Goal: Task Accomplishment & Management: Complete application form

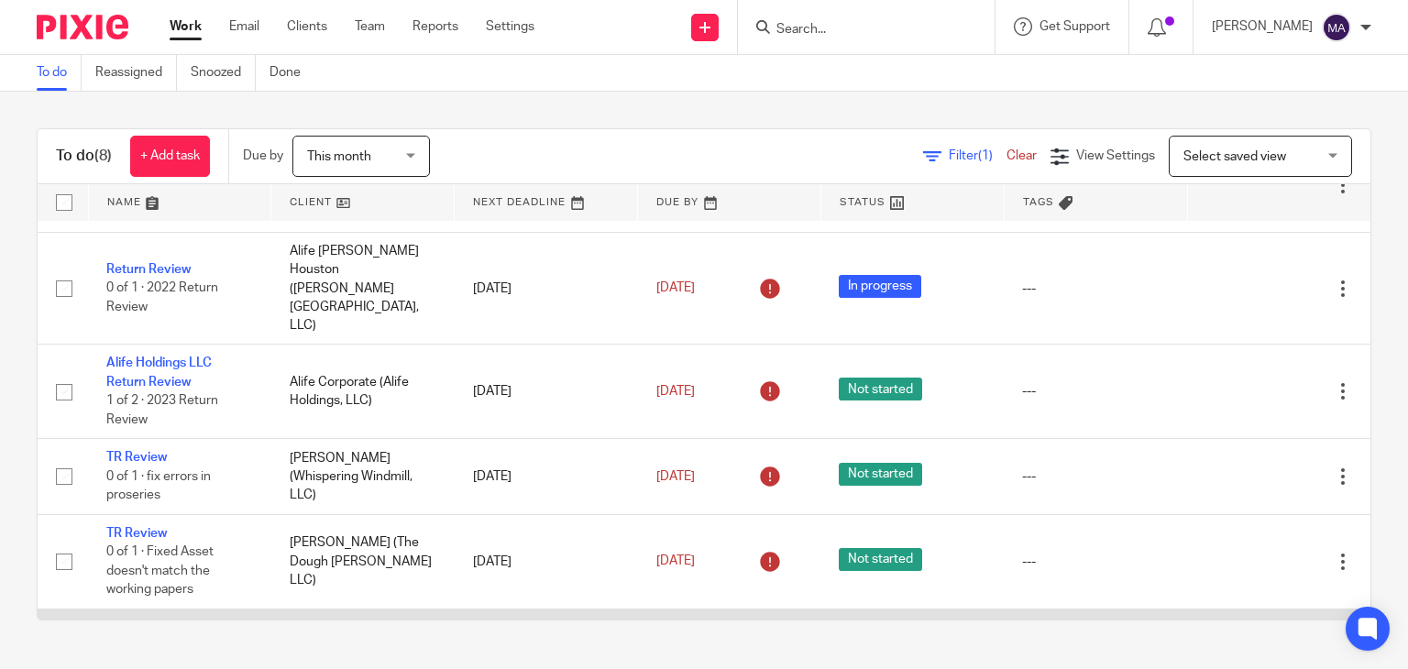
scroll to position [294, 0]
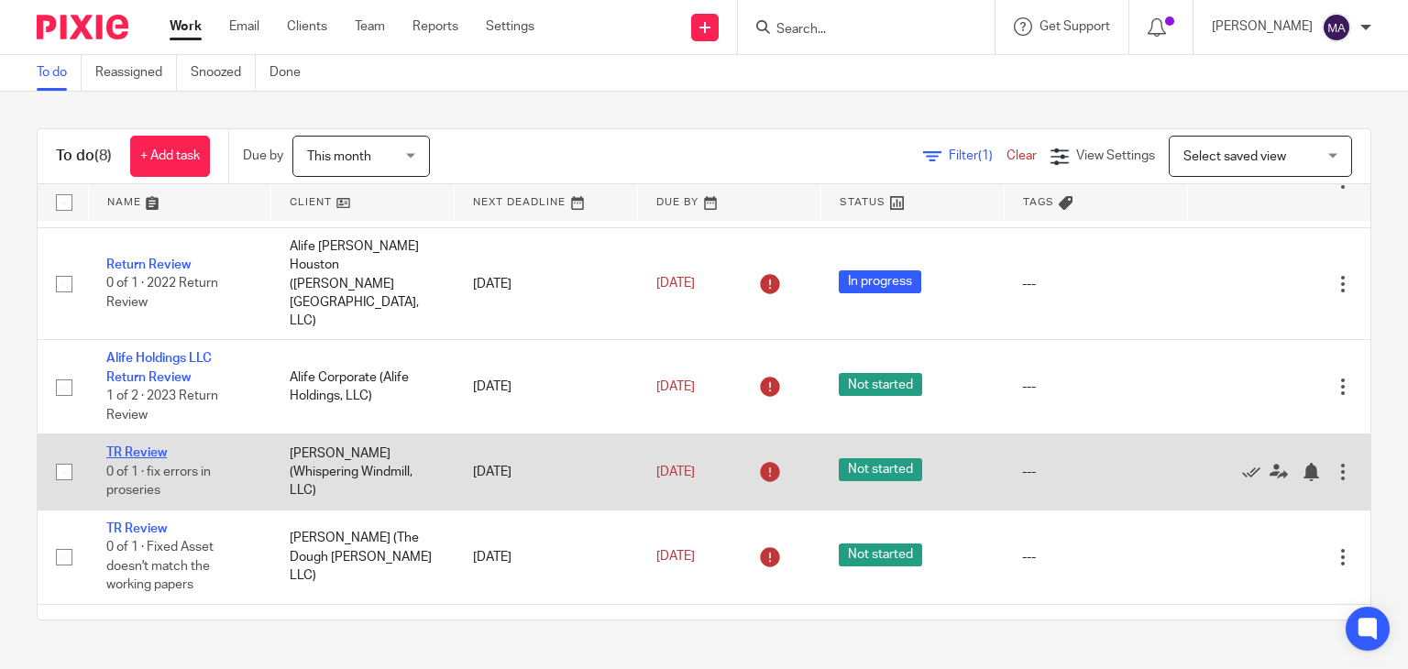
click at [147, 446] on link "TR Review" at bounding box center [136, 452] width 61 height 13
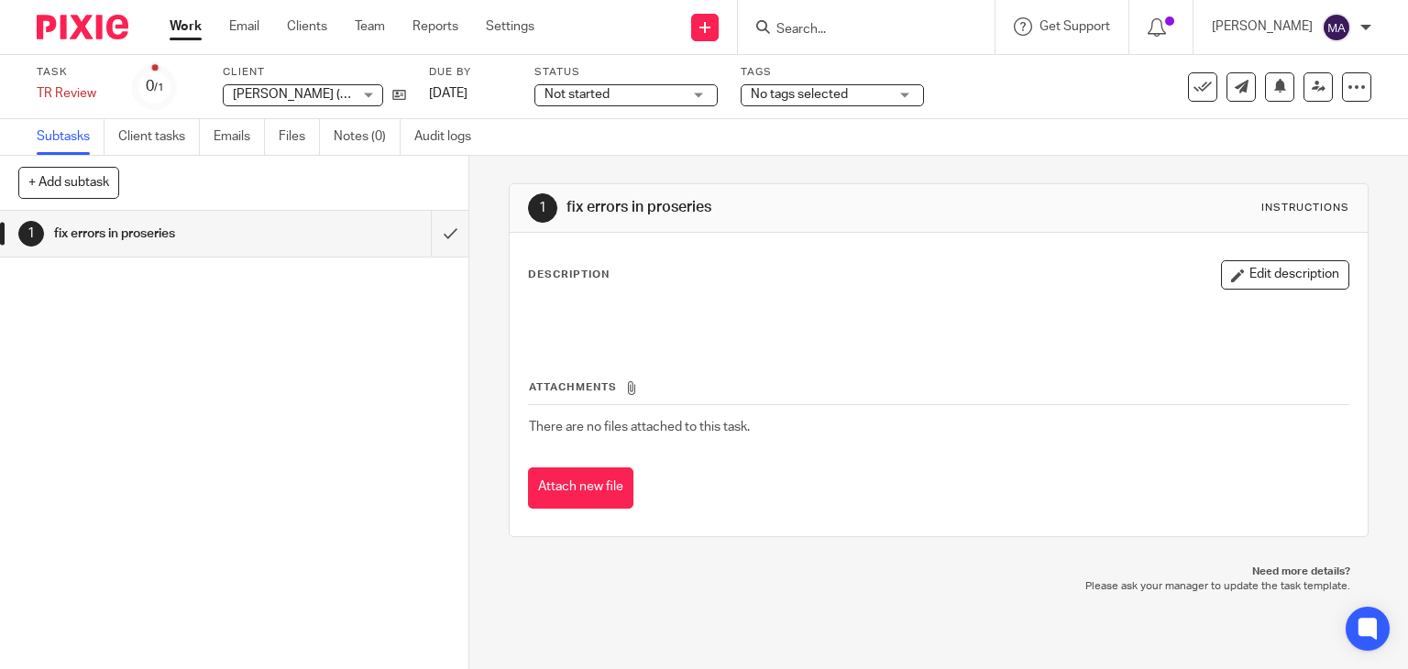
click at [743, 297] on div "Description Edit description" at bounding box center [939, 301] width 822 height 82
click at [1265, 265] on button "Edit description" at bounding box center [1285, 274] width 128 height 29
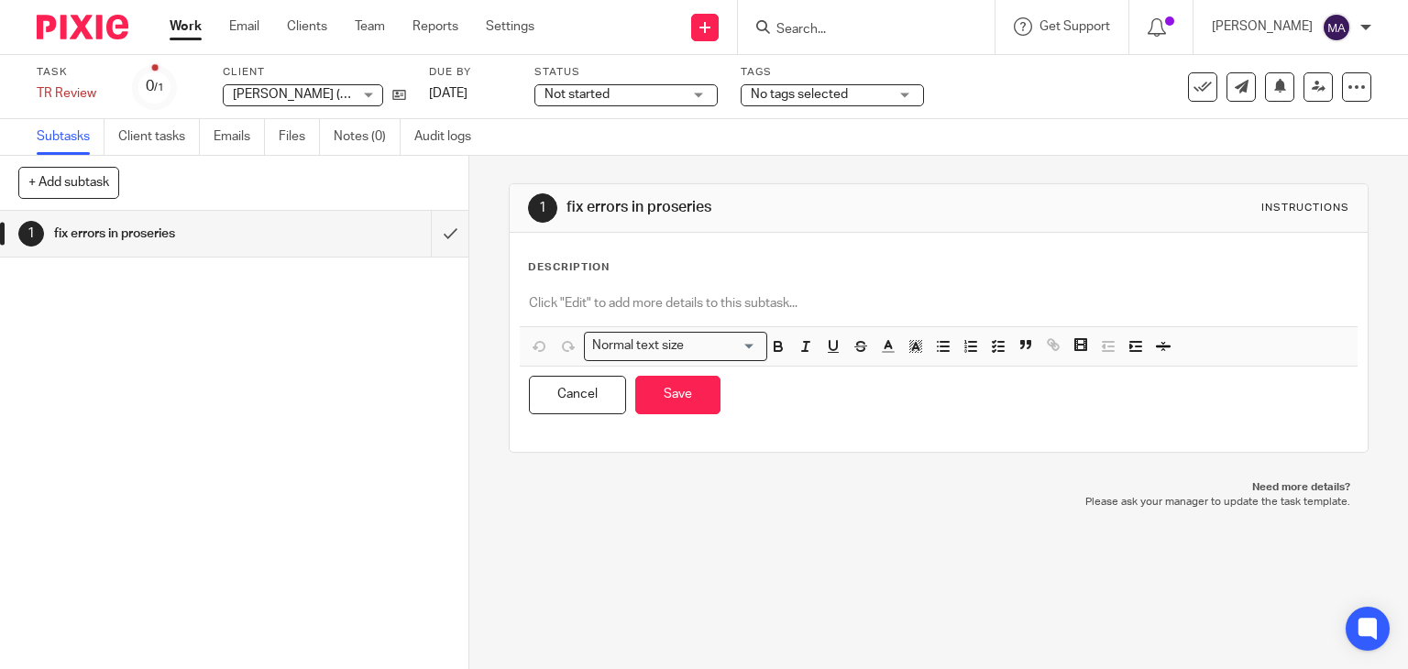
click at [699, 270] on div "Description" at bounding box center [939, 267] width 822 height 15
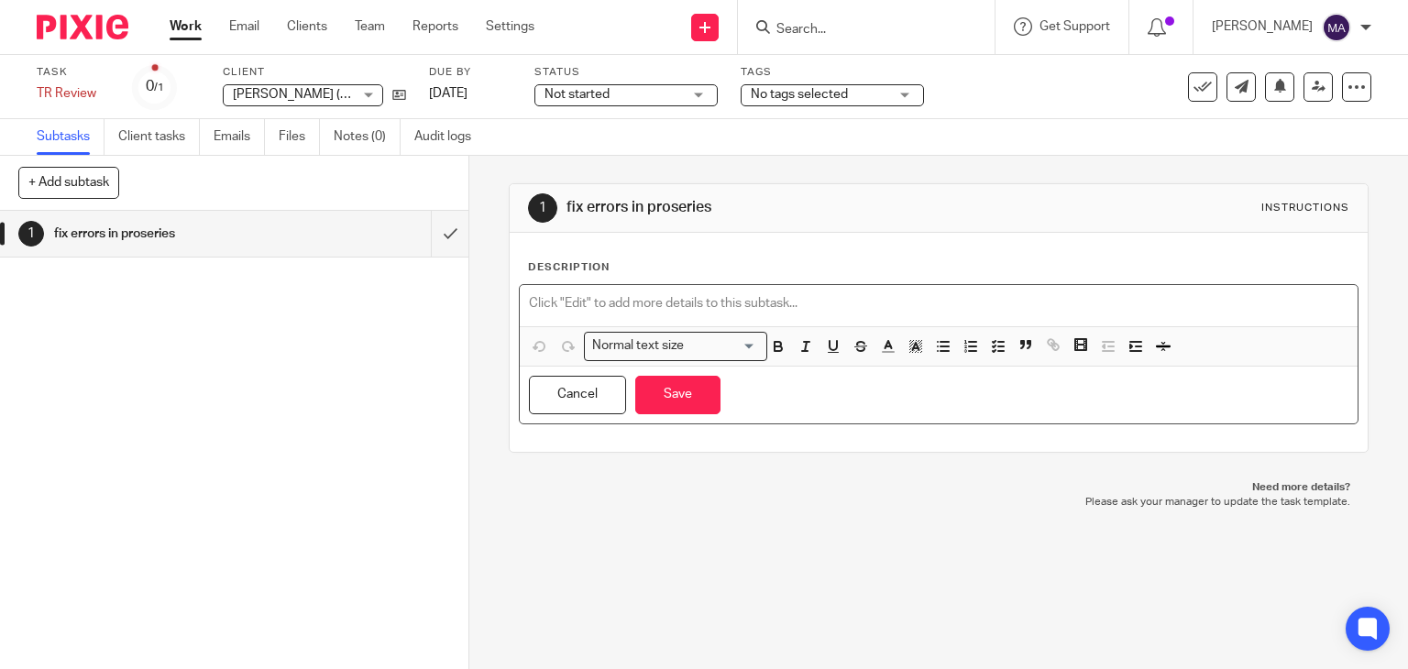
click at [705, 304] on p at bounding box center [939, 303] width 820 height 18
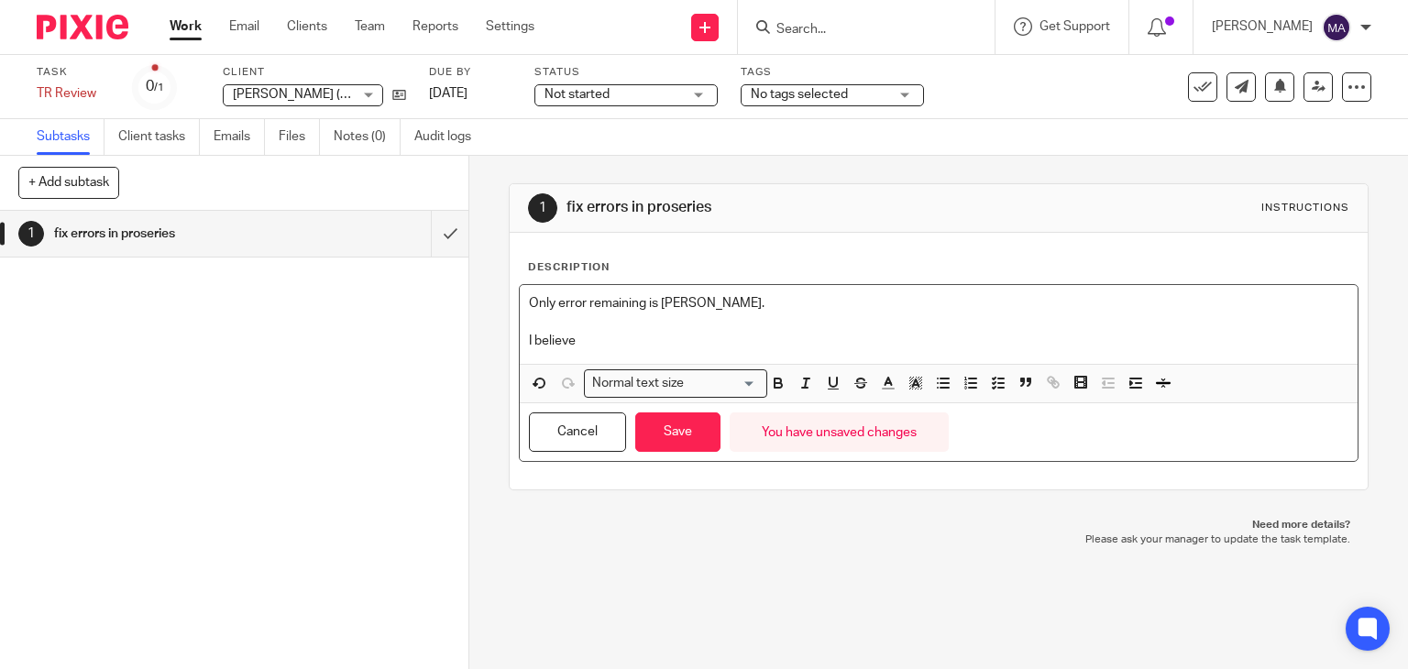
drag, startPoint x: 676, startPoint y: 338, endPoint x: 620, endPoint y: 335, distance: 56.0
click at [620, 335] on p "I believe" at bounding box center [939, 341] width 820 height 18
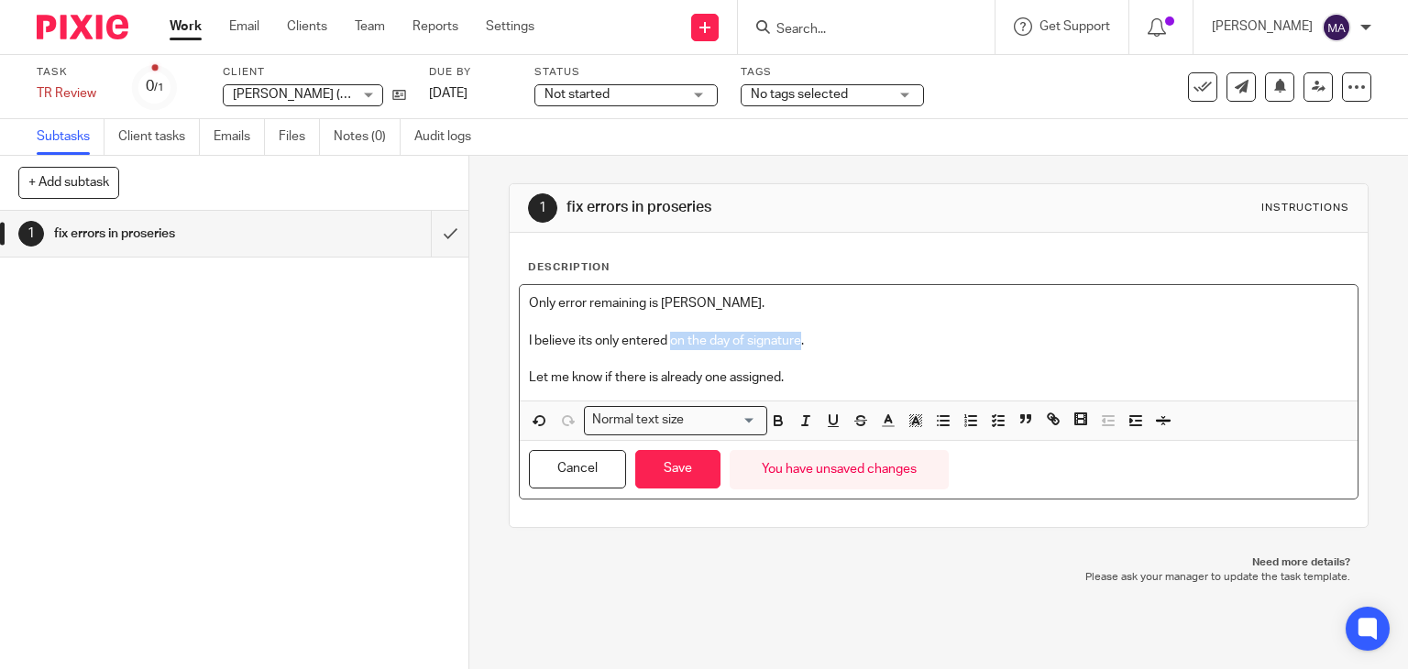
drag, startPoint x: 664, startPoint y: 334, endPoint x: 797, endPoint y: 334, distance: 132.9
click at [797, 334] on p "I believe its only entered on the day of signature." at bounding box center [939, 341] width 820 height 18
click at [797, 335] on p "I believe its only entered at the moment of submitiion." at bounding box center [939, 341] width 820 height 18
click at [802, 342] on p "I believe its only entered at the moment of submitiion." at bounding box center [939, 341] width 820 height 18
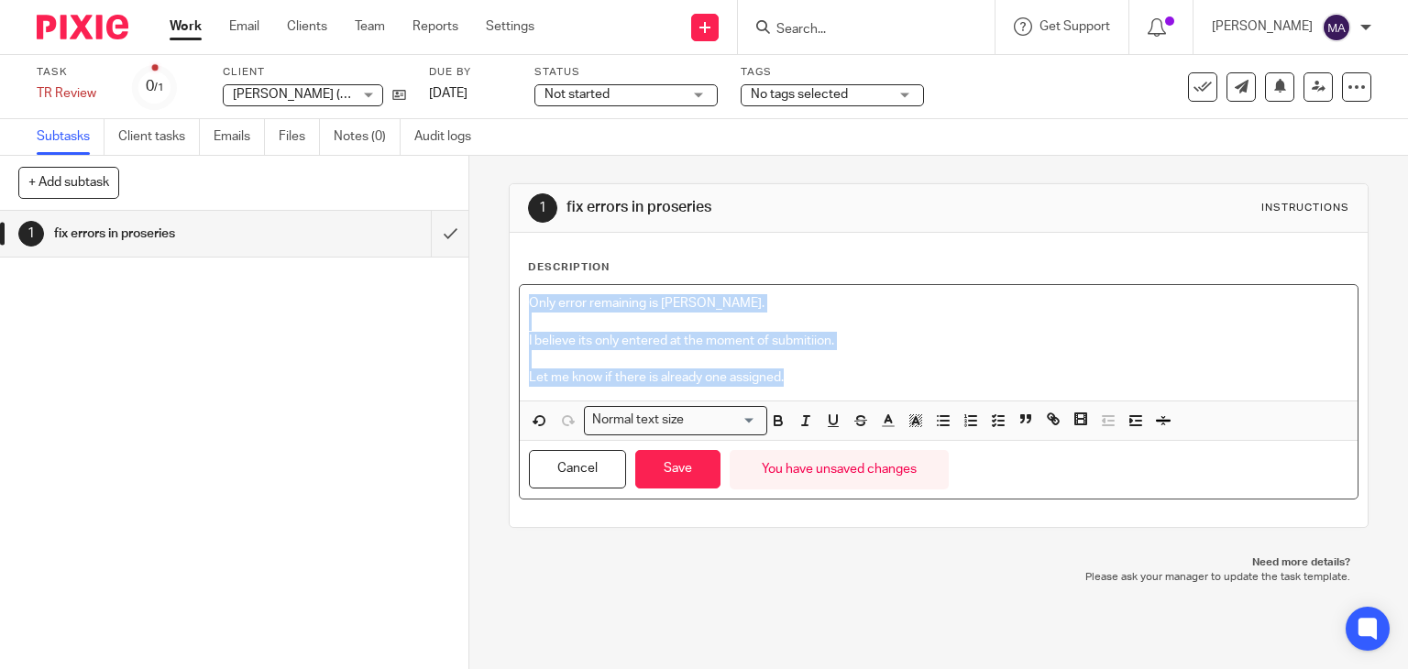
drag, startPoint x: 807, startPoint y: 381, endPoint x: 516, endPoint y: 303, distance: 300.9
click at [520, 303] on div "Only error remaining is EROS PIN. I believe its only entered at the moment of s…" at bounding box center [939, 343] width 839 height 116
copy div "Only error remaining is EROS PIN. I believe its only entered at the moment of s…"
click at [777, 344] on p "I believe its only entered at the moment of submitiion." at bounding box center [939, 341] width 820 height 18
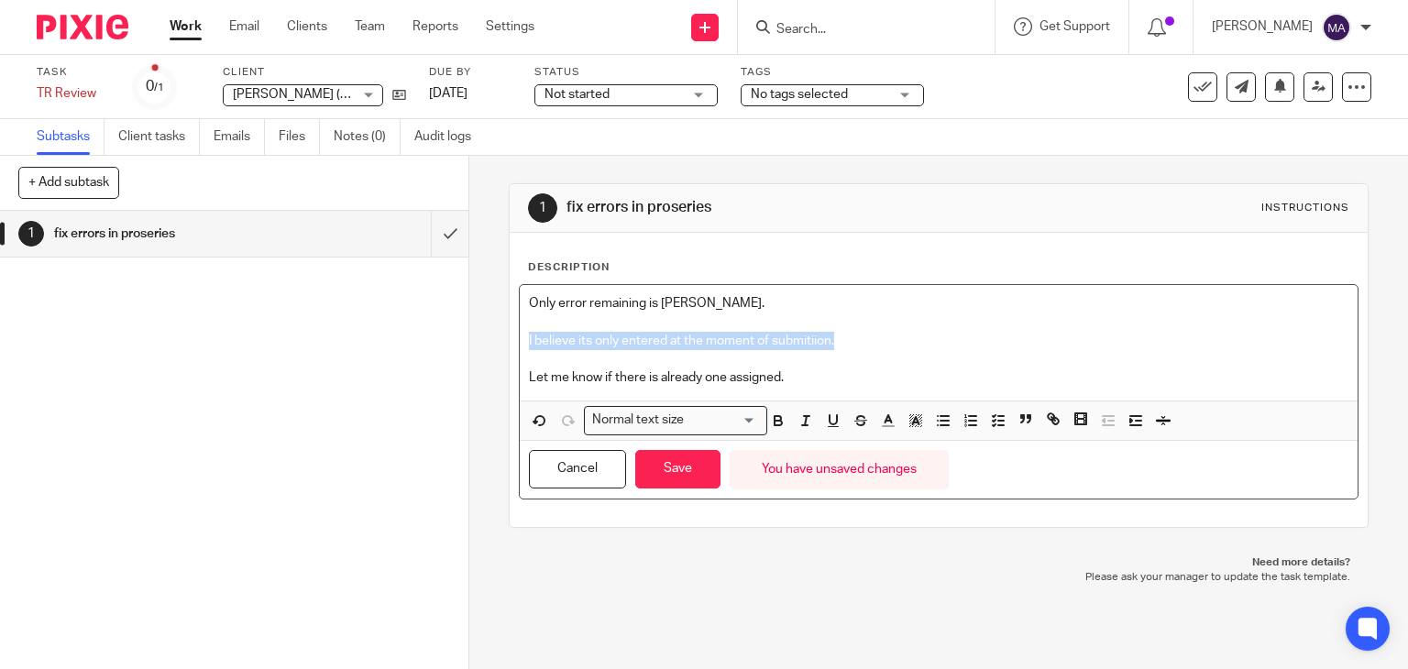
drag, startPoint x: 838, startPoint y: 340, endPoint x: 514, endPoint y: 335, distance: 323.7
click at [520, 334] on div "Only error remaining is EROS PIN. I believe its only entered at the moment of s…" at bounding box center [939, 343] width 839 height 116
click at [554, 338] on p "- I believe it’s only entered at the moment of submitting." at bounding box center [939, 341] width 820 height 18
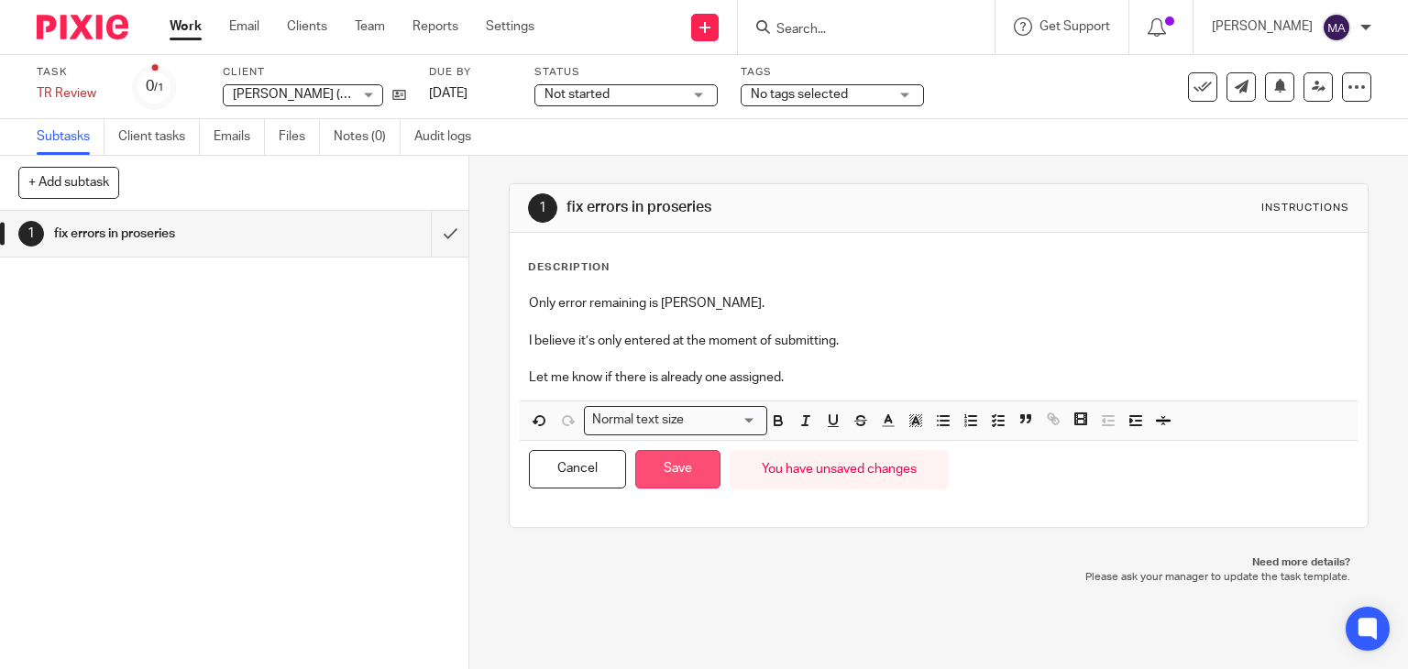
click at [662, 468] on button "Save" at bounding box center [677, 469] width 85 height 39
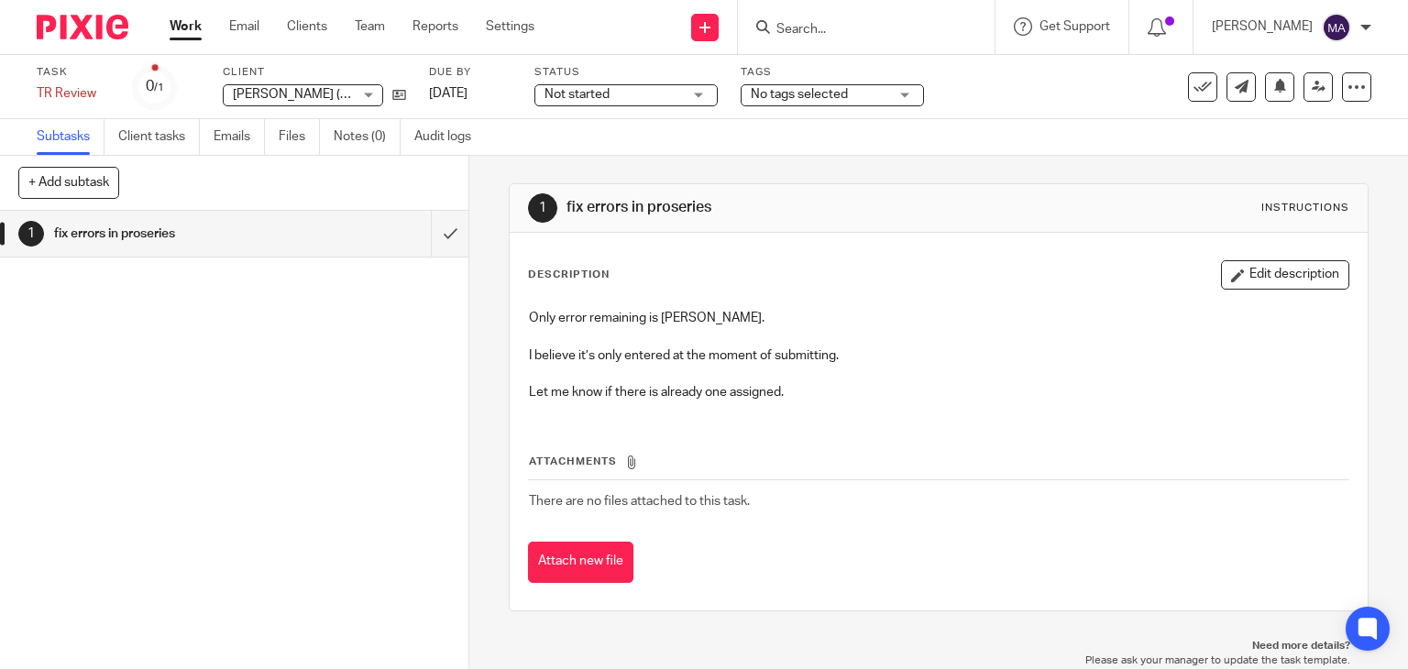
click at [180, 29] on link "Work" at bounding box center [186, 26] width 32 height 18
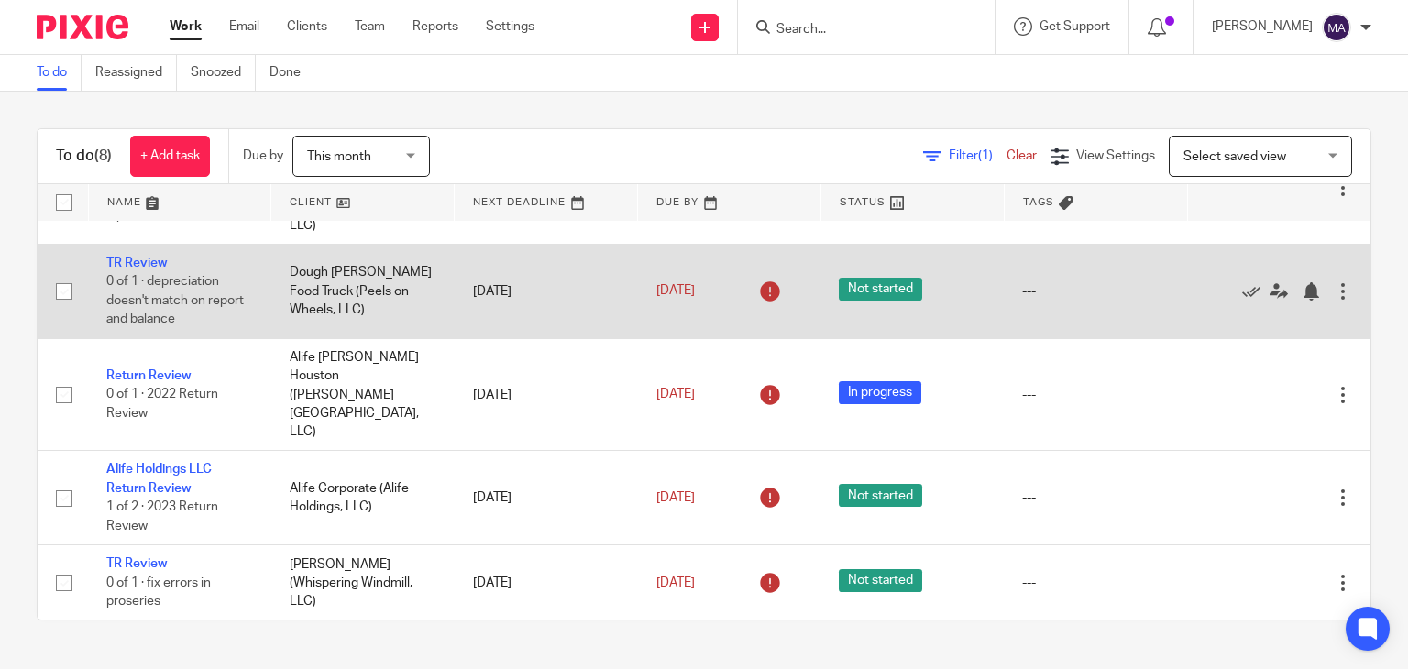
scroll to position [275, 0]
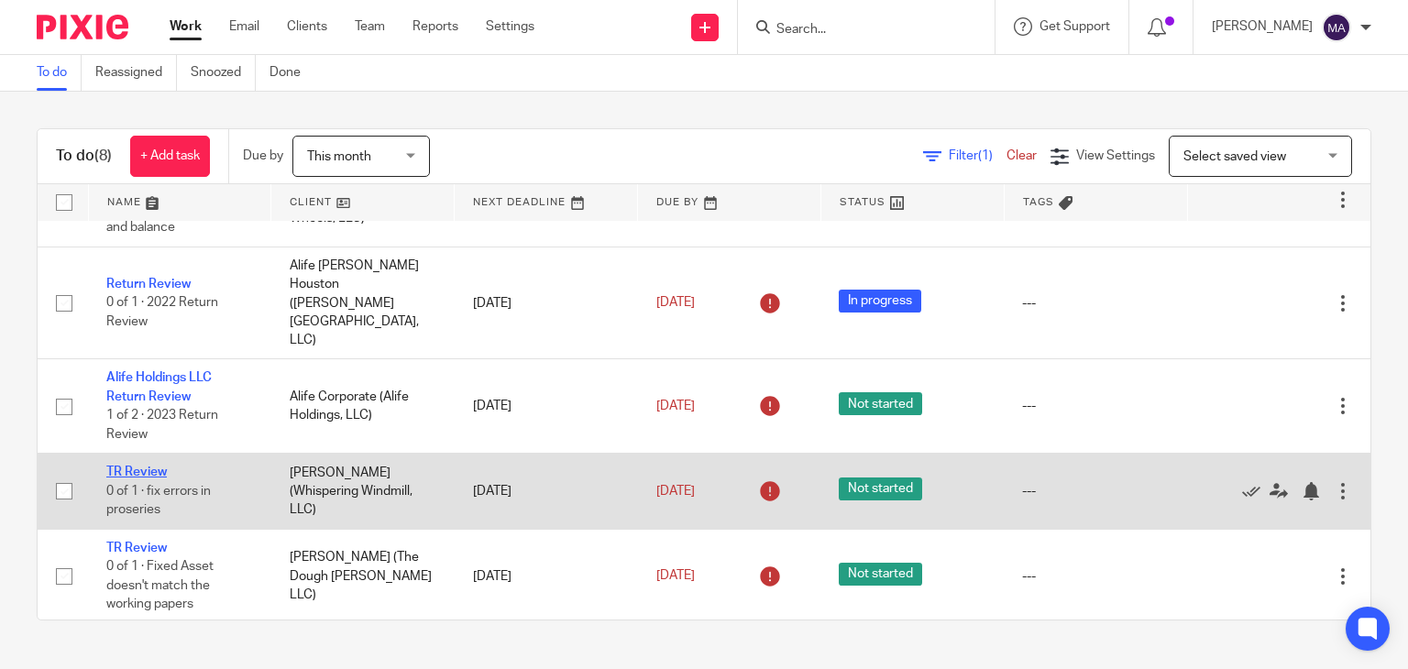
click at [117, 466] on link "TR Review" at bounding box center [136, 472] width 61 height 13
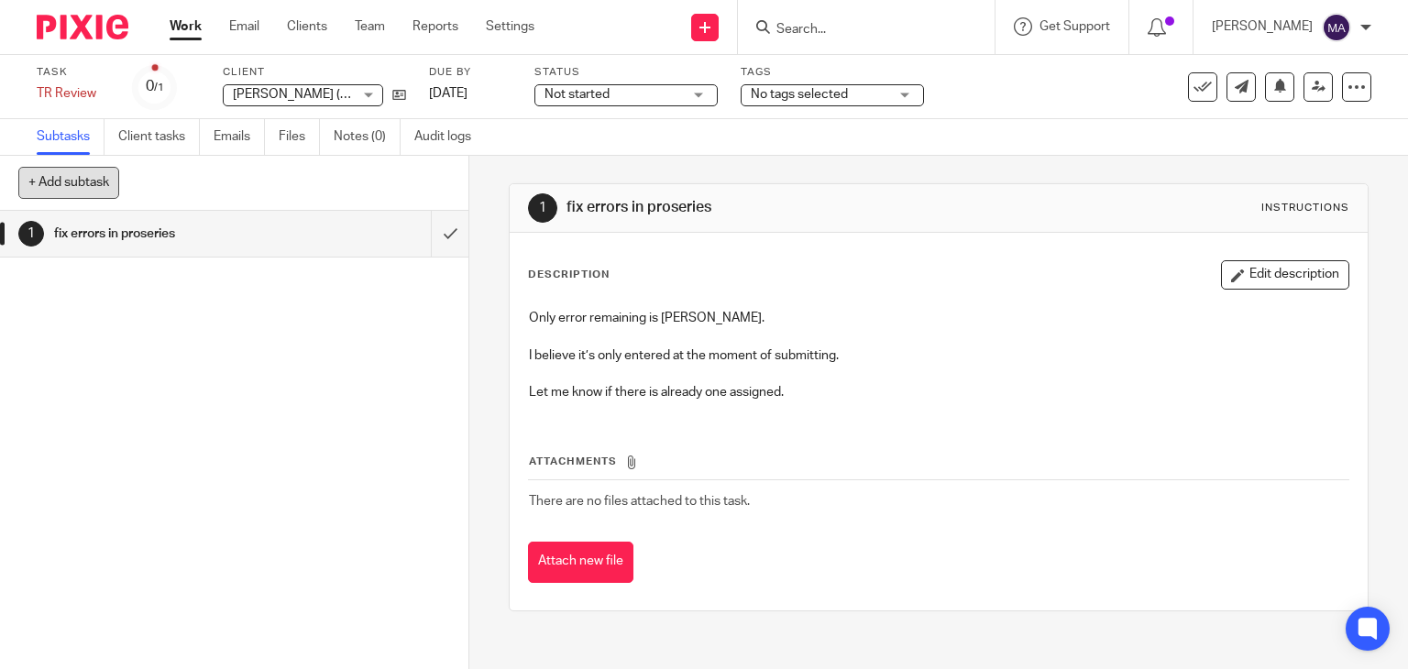
click at [74, 188] on button "+ Add subtask" at bounding box center [68, 182] width 101 height 31
click at [407, 405] on div "1 fix errors in proseries" at bounding box center [234, 440] width 468 height 458
click at [103, 283] on div "1 fix errors in proseries" at bounding box center [234, 440] width 468 height 458
click at [693, 100] on div "Not started Not started" at bounding box center [625, 95] width 183 height 22
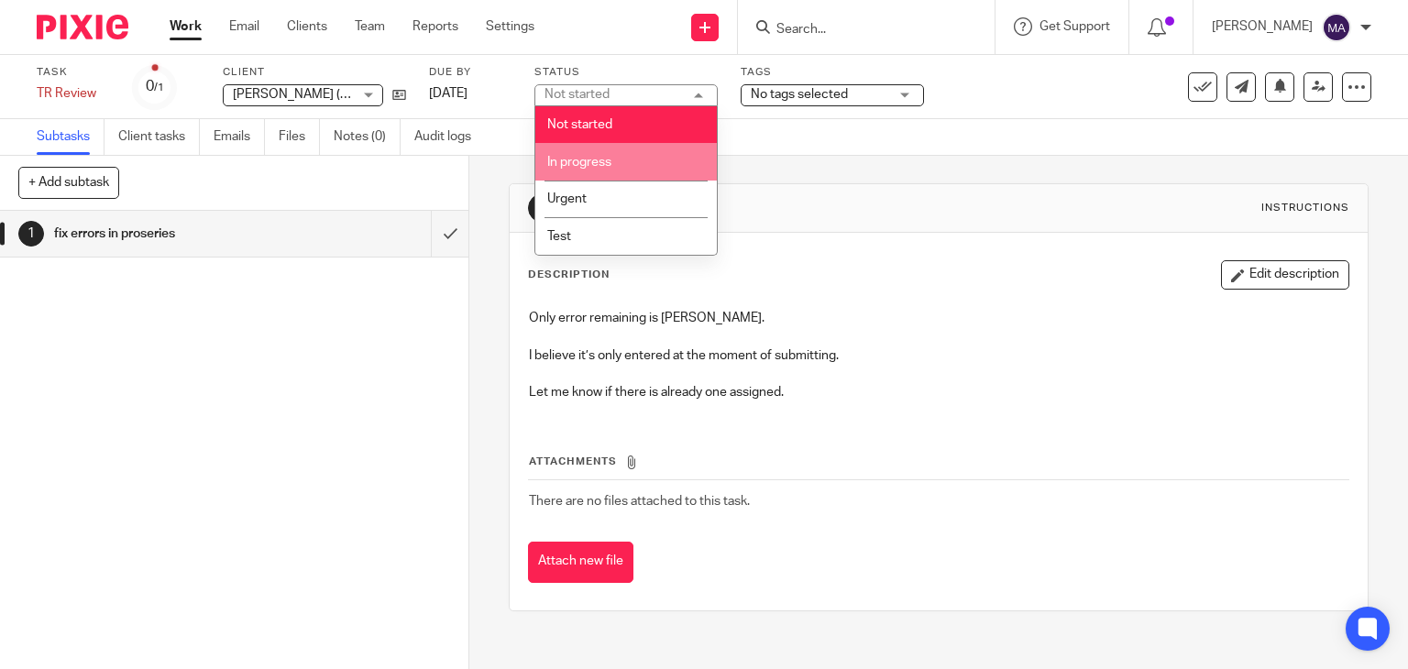
click at [653, 159] on li "In progress" at bounding box center [626, 162] width 182 height 38
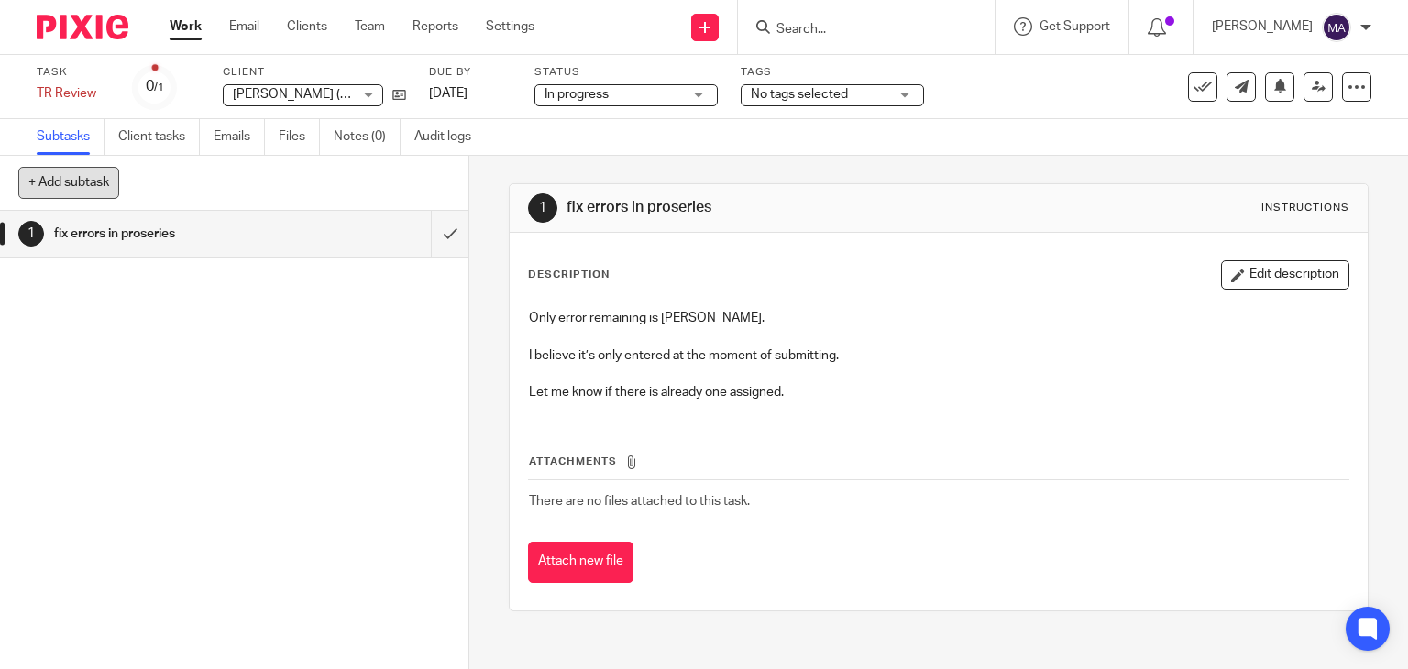
click at [61, 182] on button "+ Add subtask" at bounding box center [68, 182] width 101 height 31
click at [87, 301] on div "1 fix errors in proseries" at bounding box center [234, 440] width 468 height 458
click at [186, 337] on div "1 fix errors in proseries" at bounding box center [234, 440] width 468 height 458
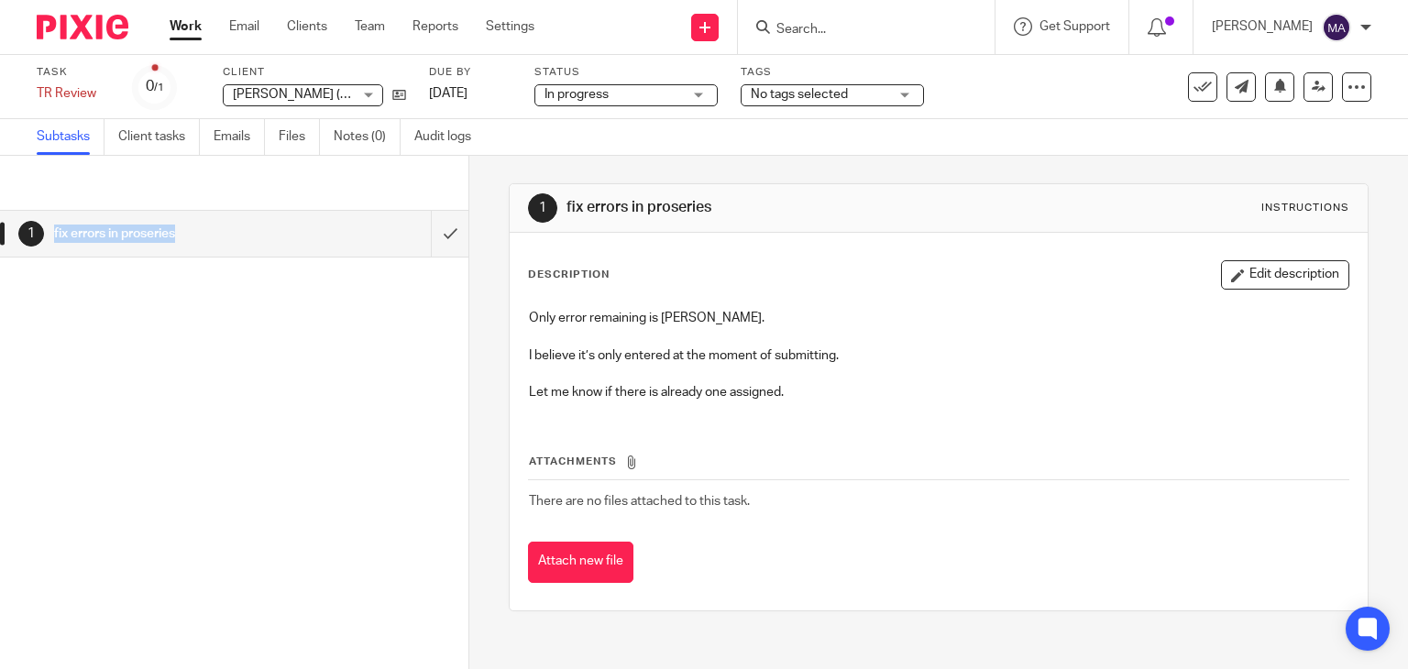
click at [186, 337] on div "1 fix errors in proseries" at bounding box center [234, 440] width 468 height 458
click at [32, 179] on button "+ Add subtask" at bounding box center [68, 182] width 101 height 31
click at [436, 527] on div "1 fix errors in proseries" at bounding box center [234, 440] width 468 height 458
drag, startPoint x: 436, startPoint y: 527, endPoint x: 385, endPoint y: 469, distance: 77.3
click at [385, 469] on div "1 fix errors in proseries" at bounding box center [234, 440] width 468 height 458
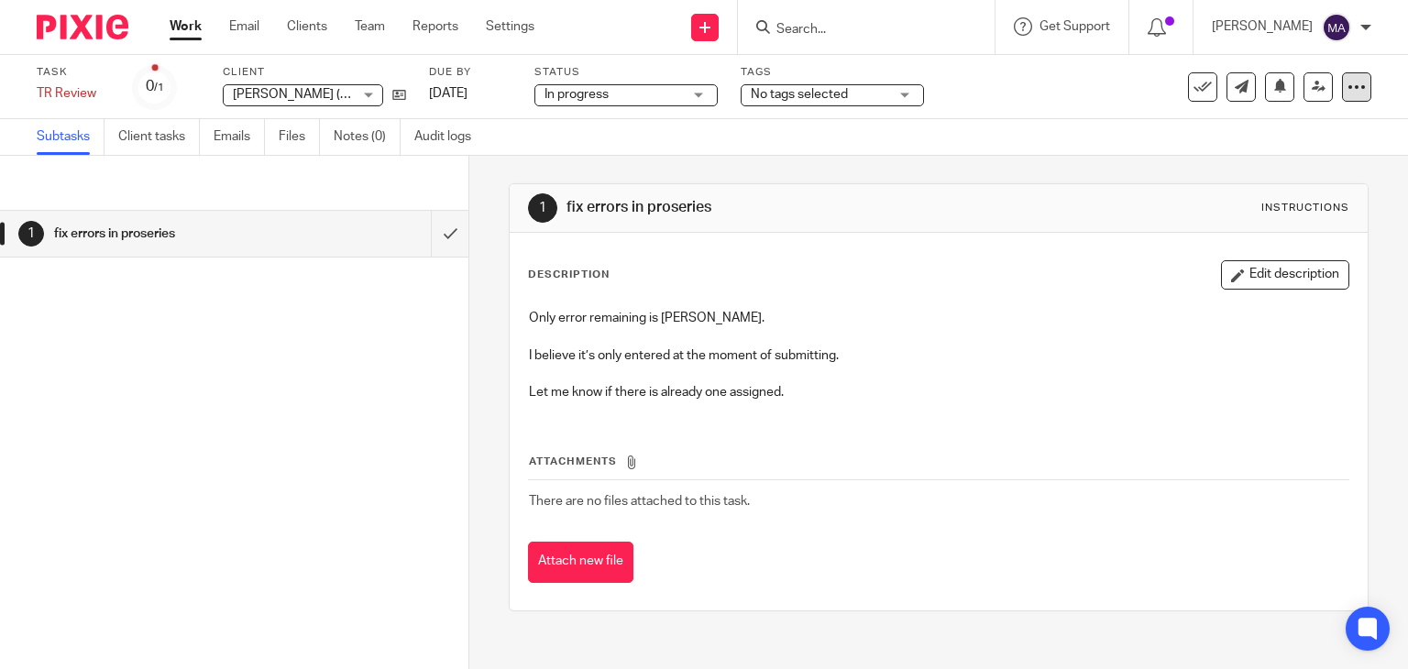
click at [1348, 93] on icon at bounding box center [1357, 87] width 18 height 18
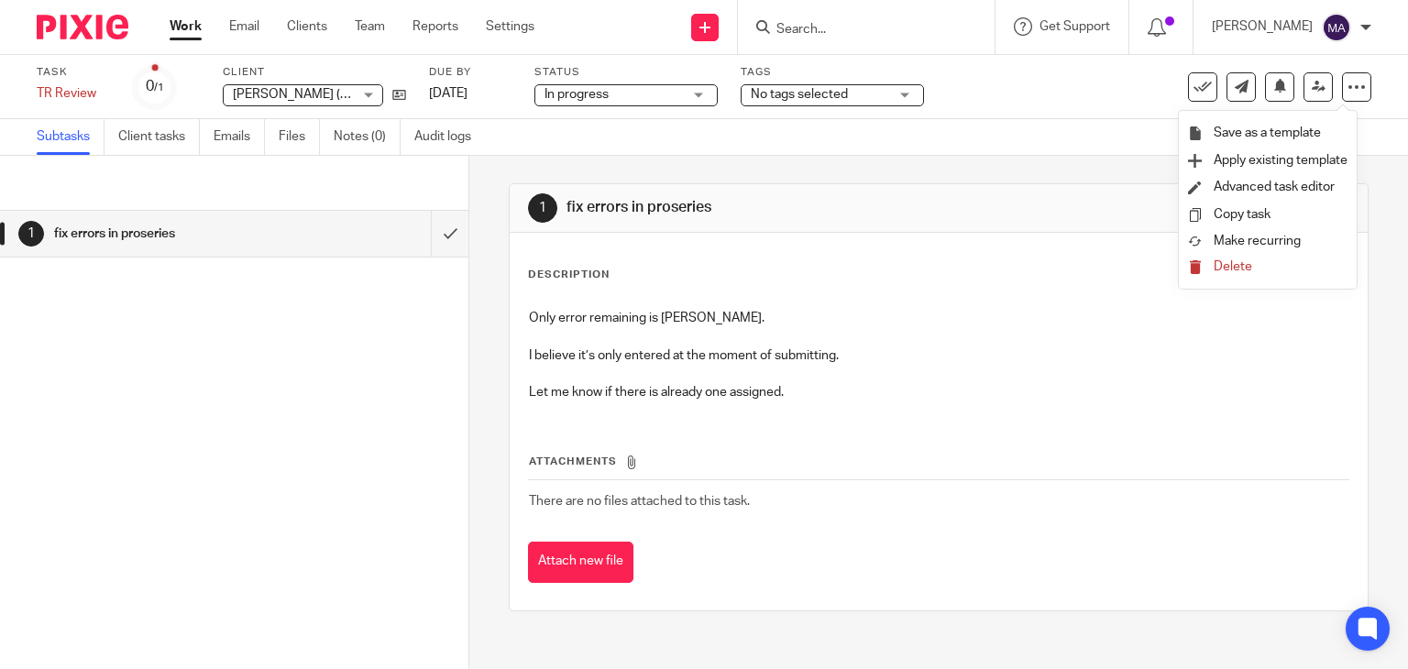
click at [1000, 124] on div "Subtasks Client tasks Emails Files Notes (0) Audit logs" at bounding box center [704, 137] width 1408 height 37
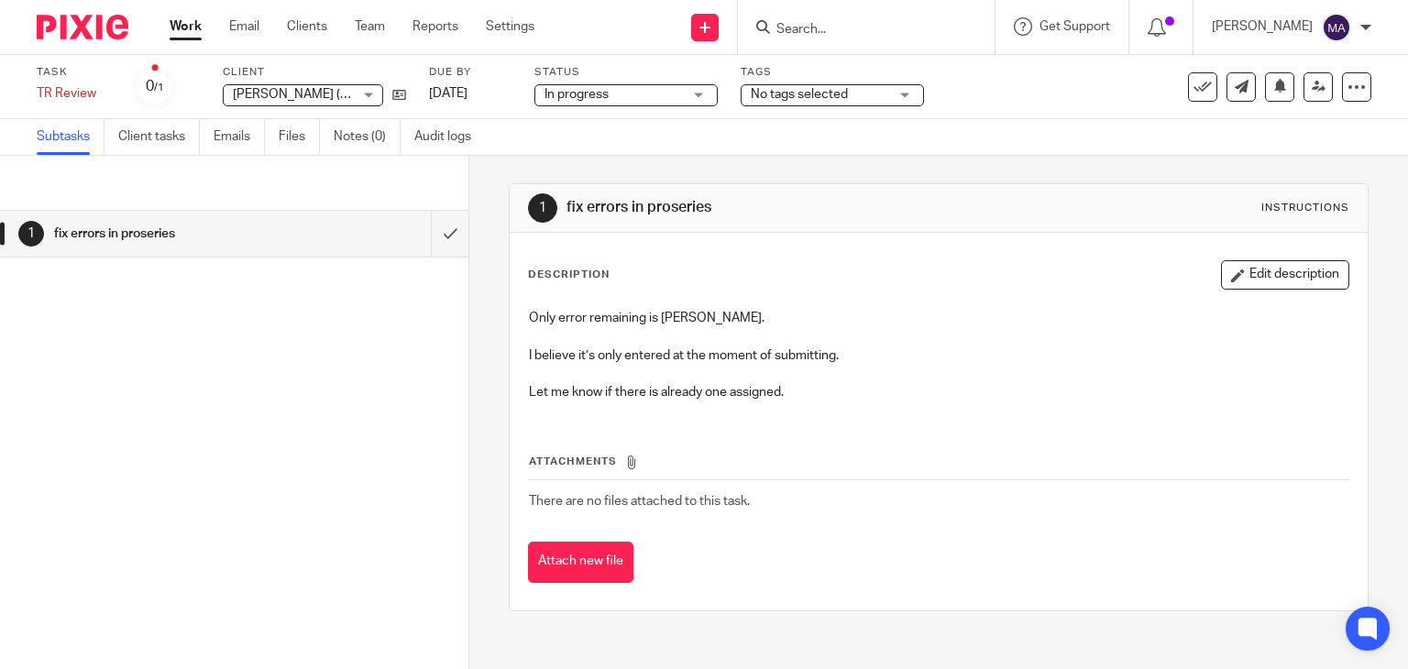
click at [66, 142] on link "Subtasks" at bounding box center [71, 137] width 68 height 36
click at [28, 181] on button "+ Add subtask" at bounding box center [68, 182] width 101 height 31
click at [237, 318] on div "1 fix errors in proseries" at bounding box center [234, 440] width 468 height 458
click at [186, 23] on link "Work" at bounding box center [186, 26] width 32 height 18
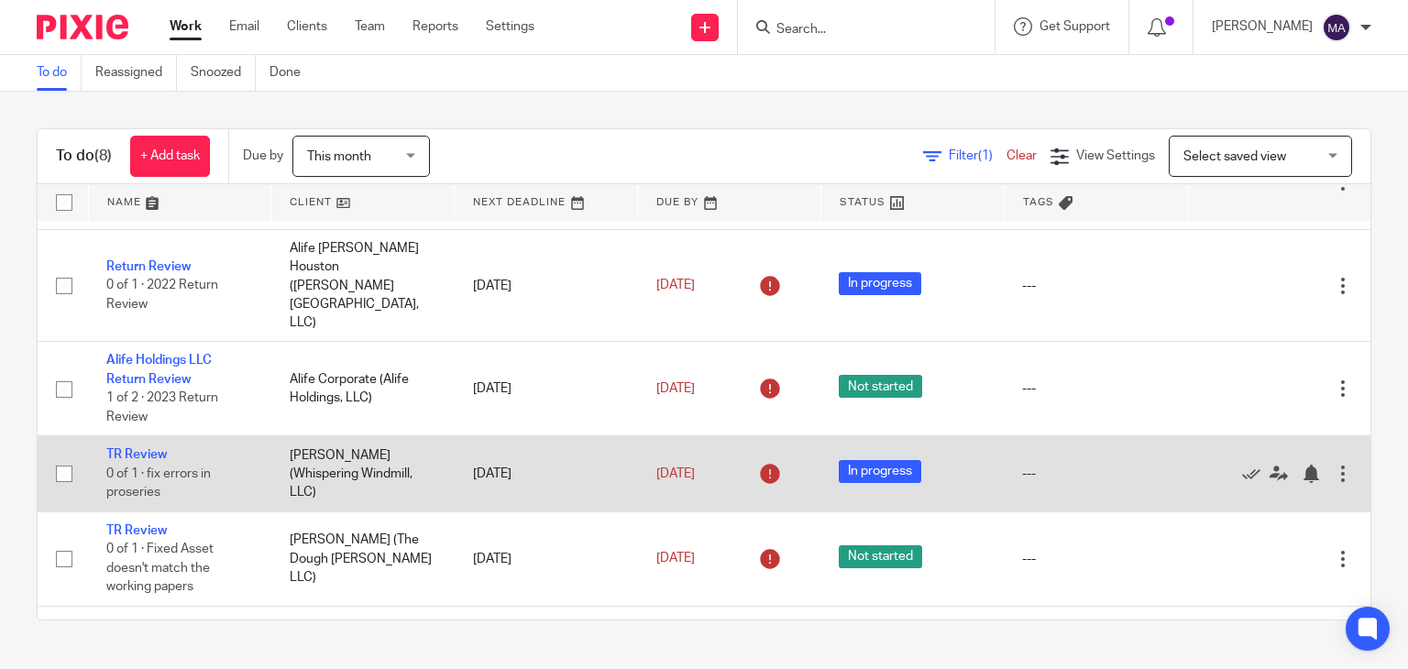
scroll to position [294, 0]
click at [145, 446] on link "TR Review" at bounding box center [136, 452] width 61 height 13
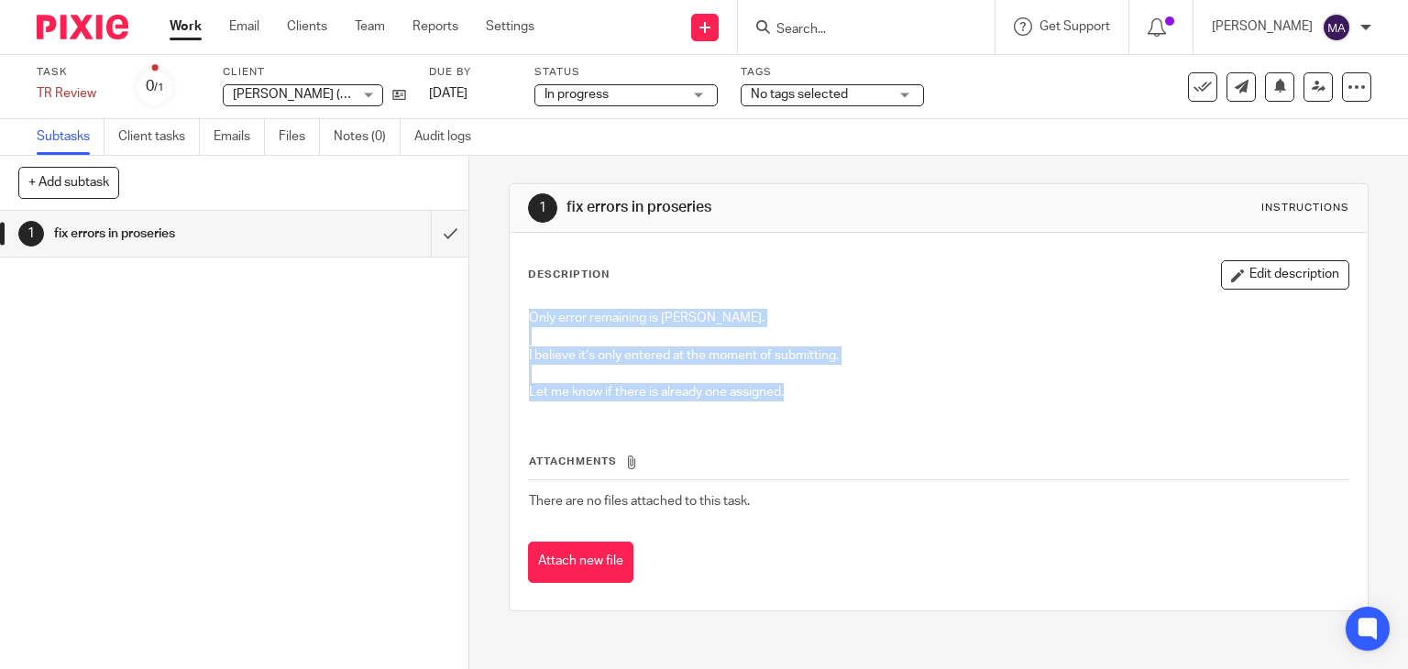
drag, startPoint x: 785, startPoint y: 397, endPoint x: 503, endPoint y: 299, distance: 298.0
click at [510, 299] on div "Description Edit description Only error remaining is EROS PIN. I believe it’s o…" at bounding box center [939, 422] width 859 height 378
copy div "Only error remaining is EROS PIN. I believe it’s only entered at the moment of …"
click at [184, 27] on link "Work" at bounding box center [186, 26] width 32 height 18
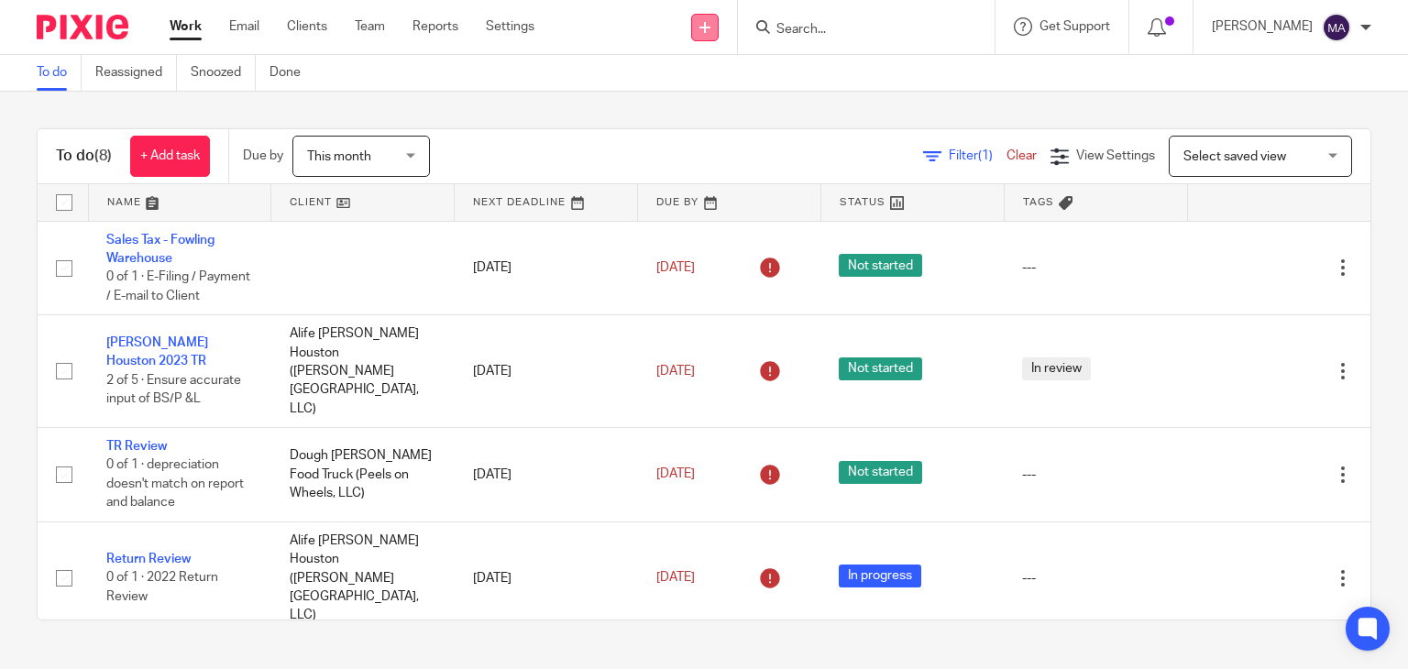
click at [710, 26] on icon at bounding box center [704, 27] width 11 height 11
click at [715, 116] on link "Create task" at bounding box center [719, 112] width 128 height 27
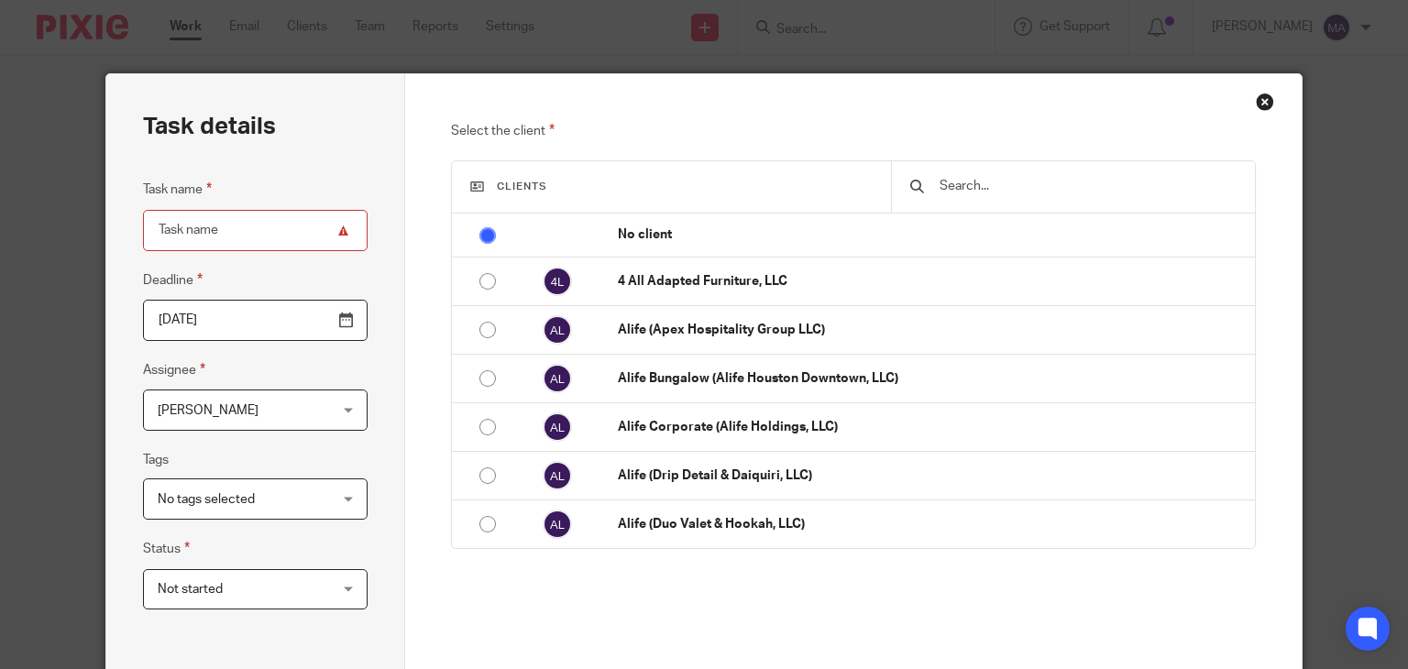
click at [972, 182] on input "text" at bounding box center [1087, 186] width 298 height 20
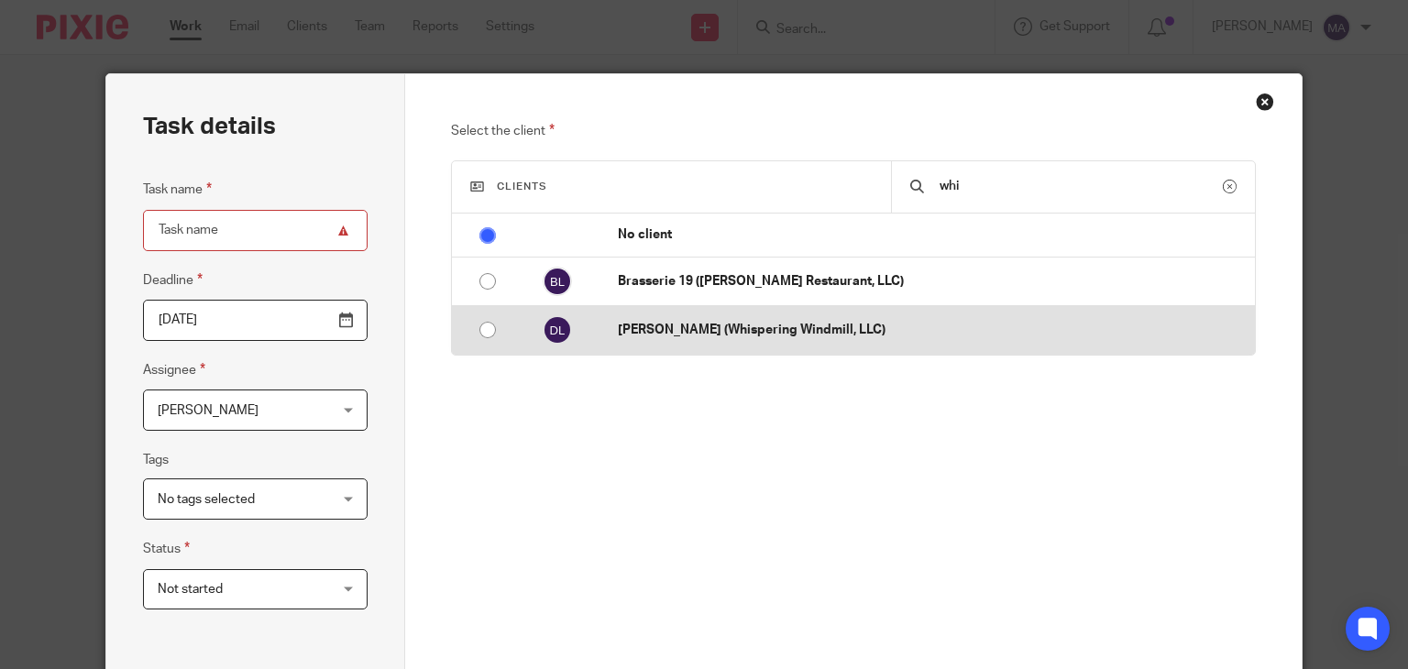
type input "whi"
click at [806, 339] on td "[PERSON_NAME] (Whispering Windmill, LLC)" at bounding box center [927, 330] width 655 height 49
radio input "false"
radio input "true"
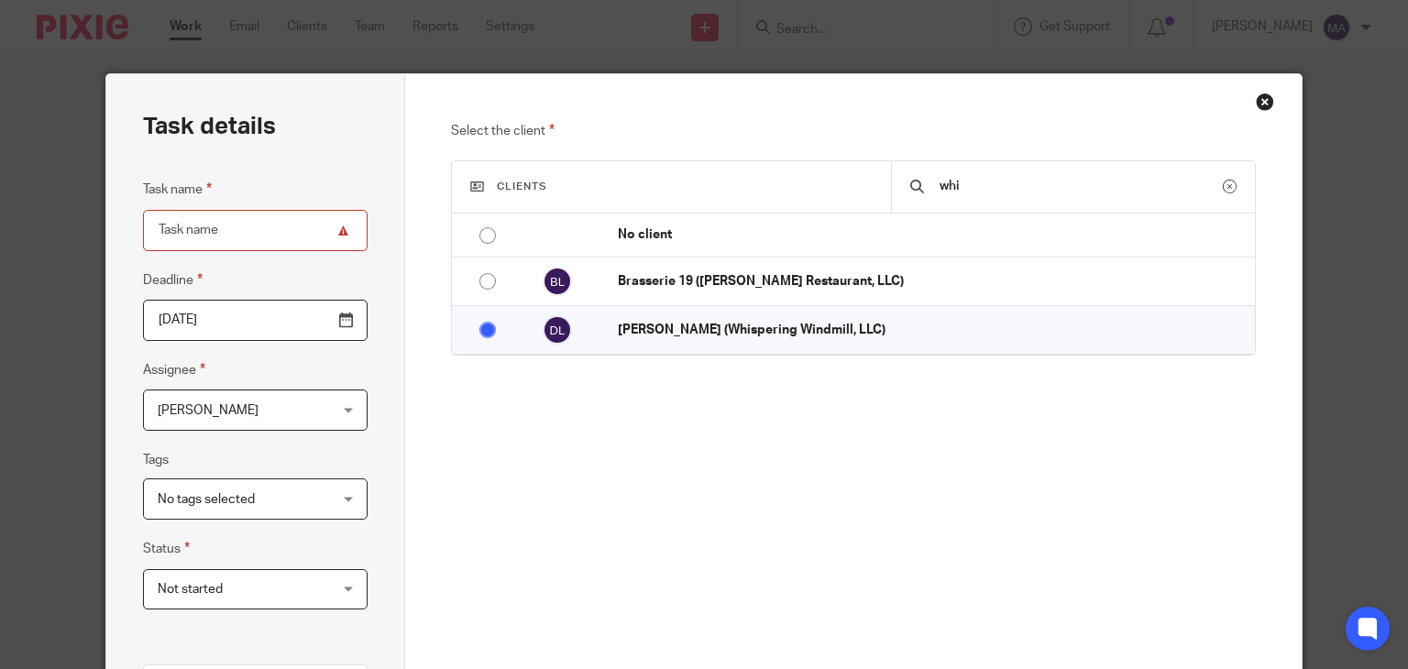
click at [268, 245] on input "Task name" at bounding box center [255, 230] width 225 height 41
type input "TR Updated"
click at [268, 418] on span "[PERSON_NAME]" at bounding box center [241, 410] width 167 height 39
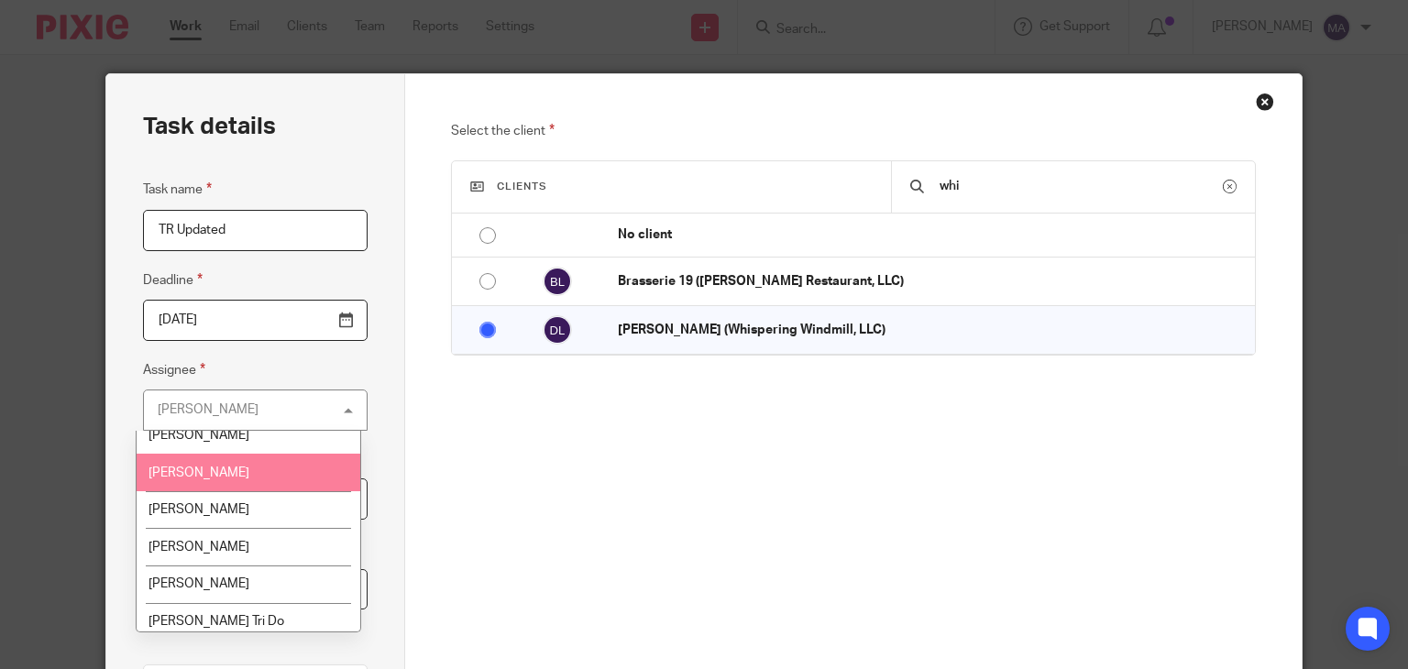
scroll to position [1650, 0]
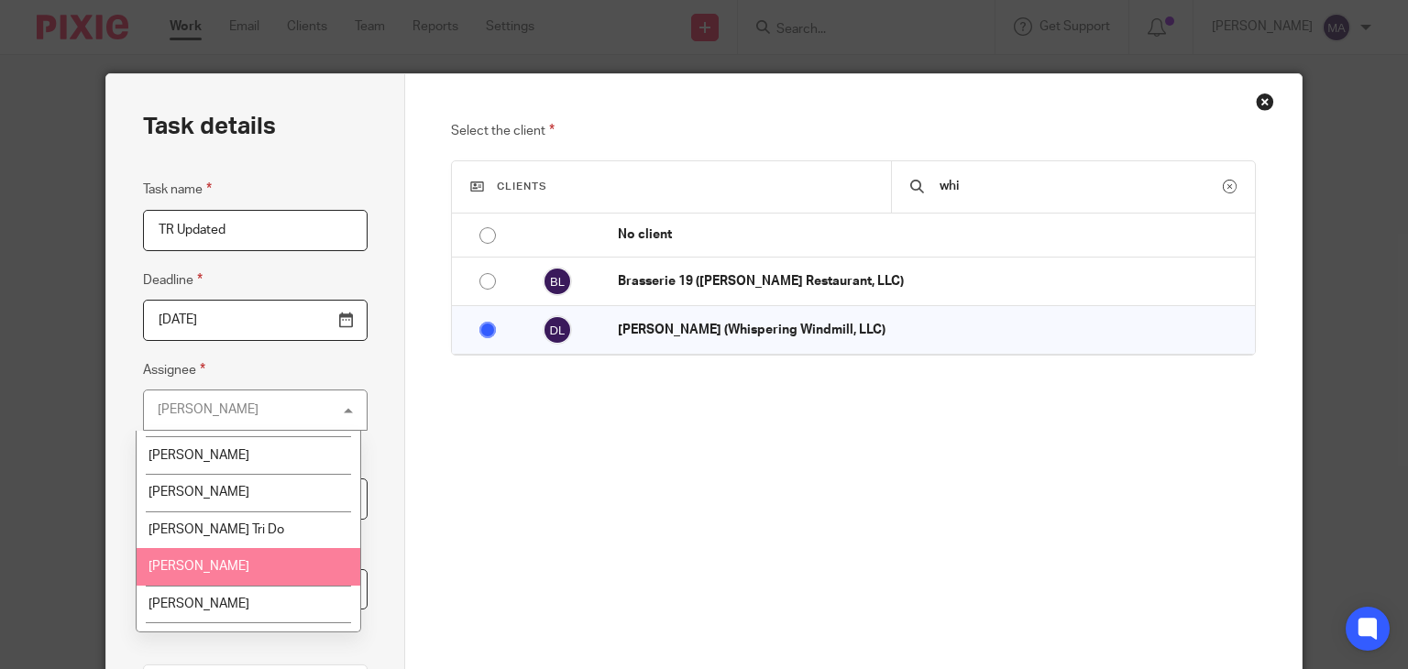
click at [256, 548] on li "Rahil Hamirani" at bounding box center [248, 567] width 223 height 38
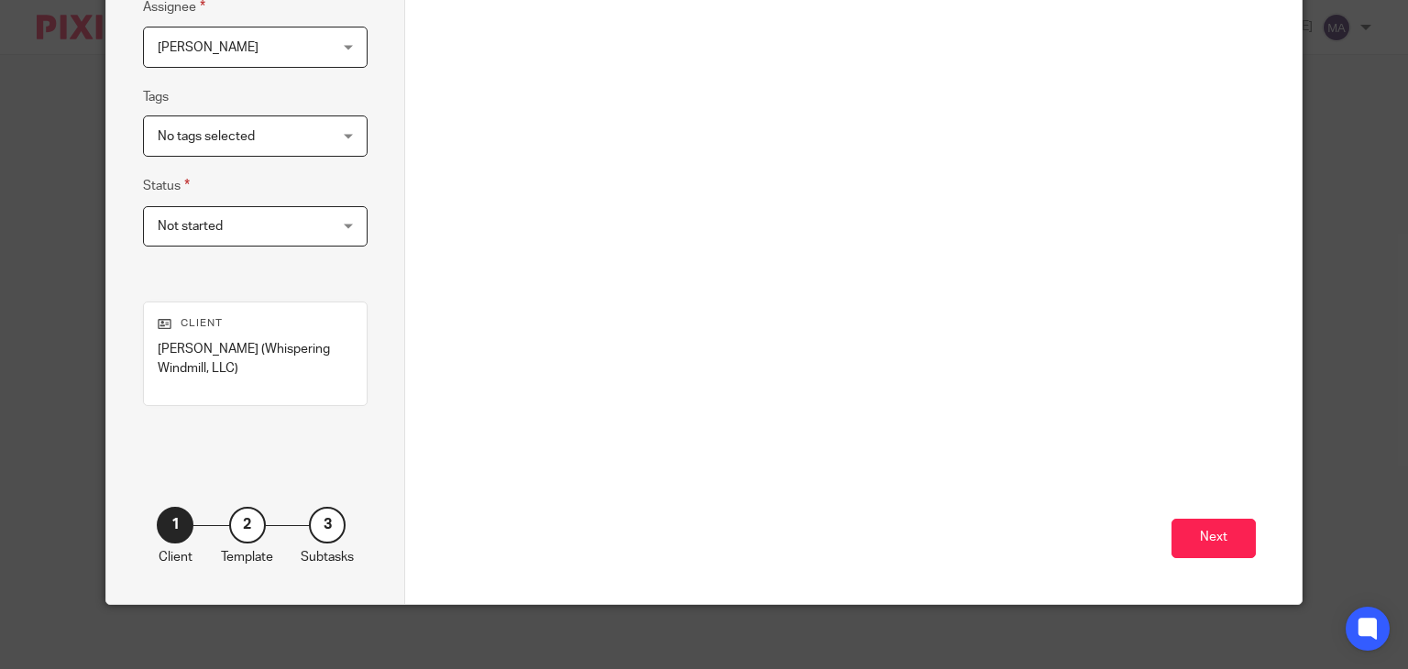
scroll to position [367, 0]
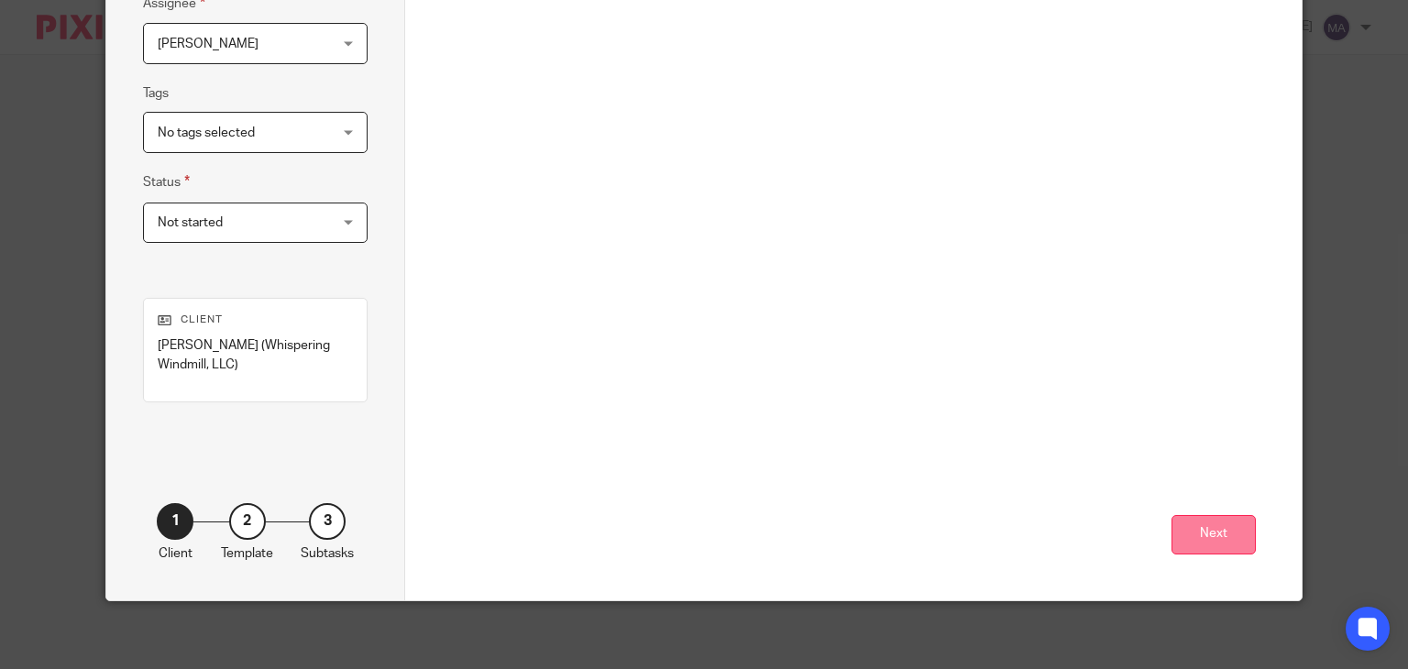
click at [1213, 529] on button "Next" at bounding box center [1214, 534] width 84 height 39
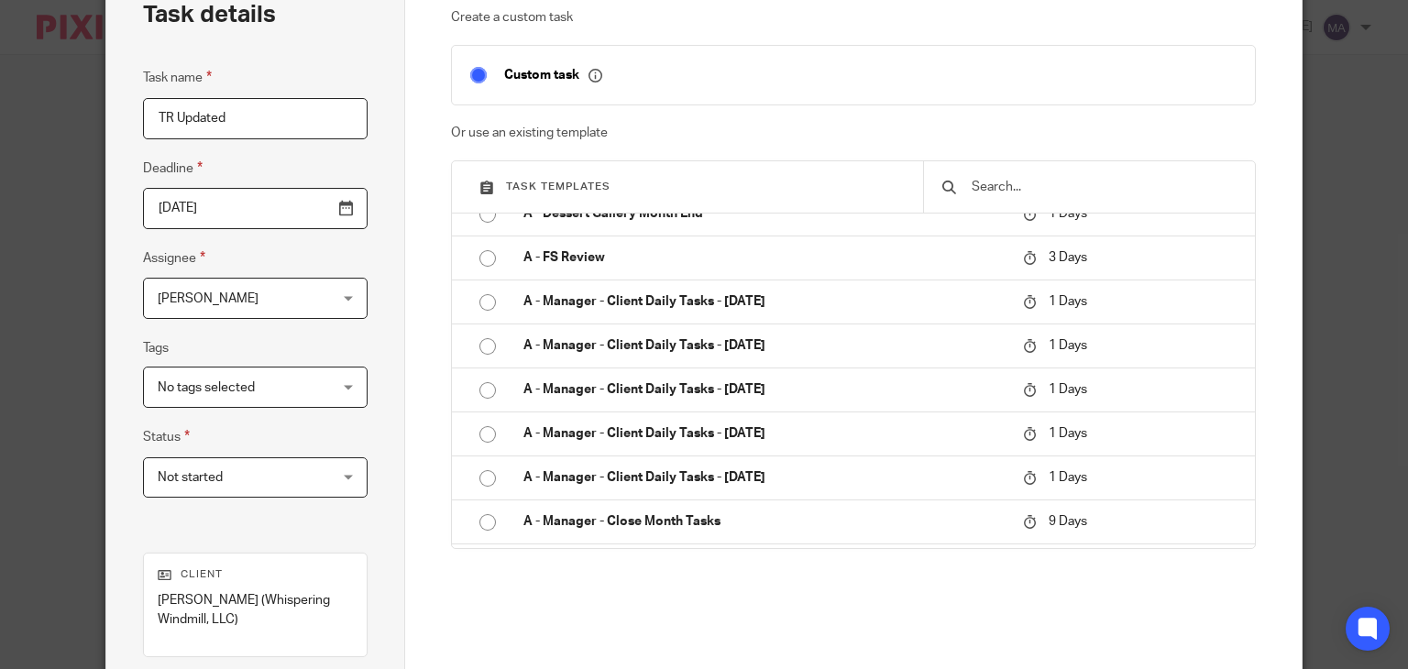
scroll to position [370, 0]
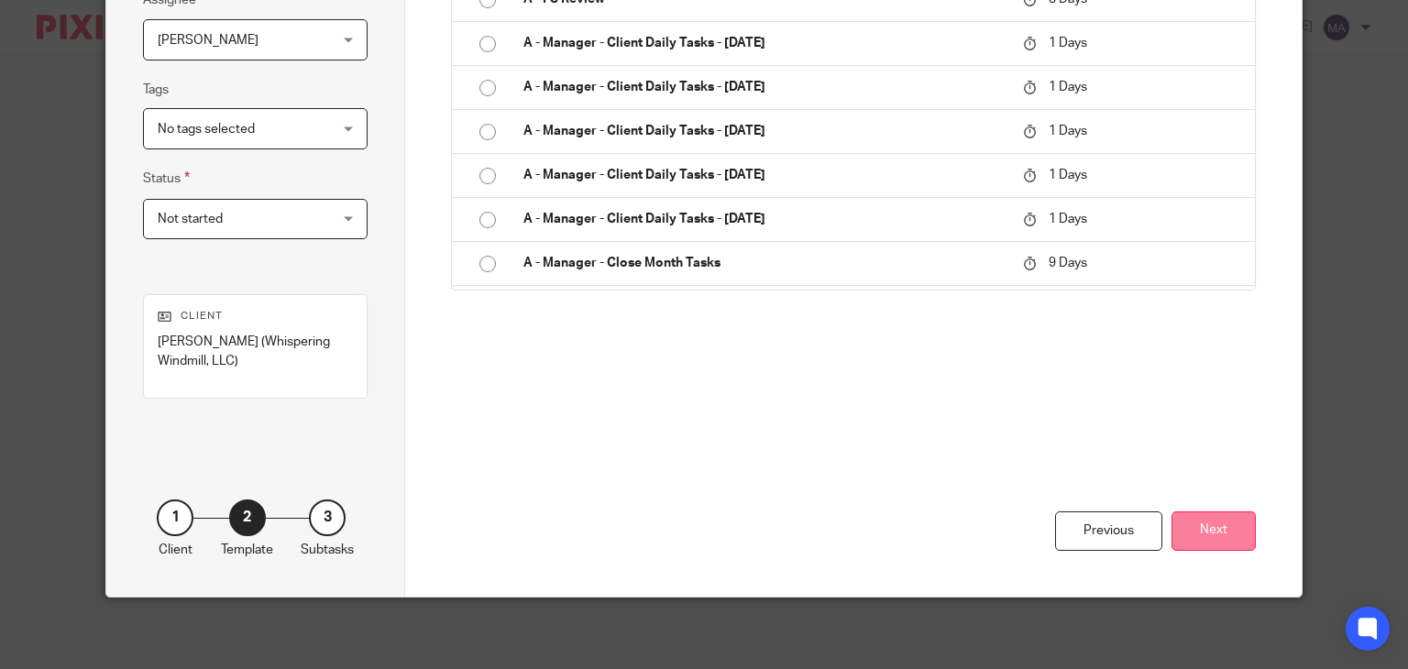
click at [1244, 531] on button "Next" at bounding box center [1214, 531] width 84 height 39
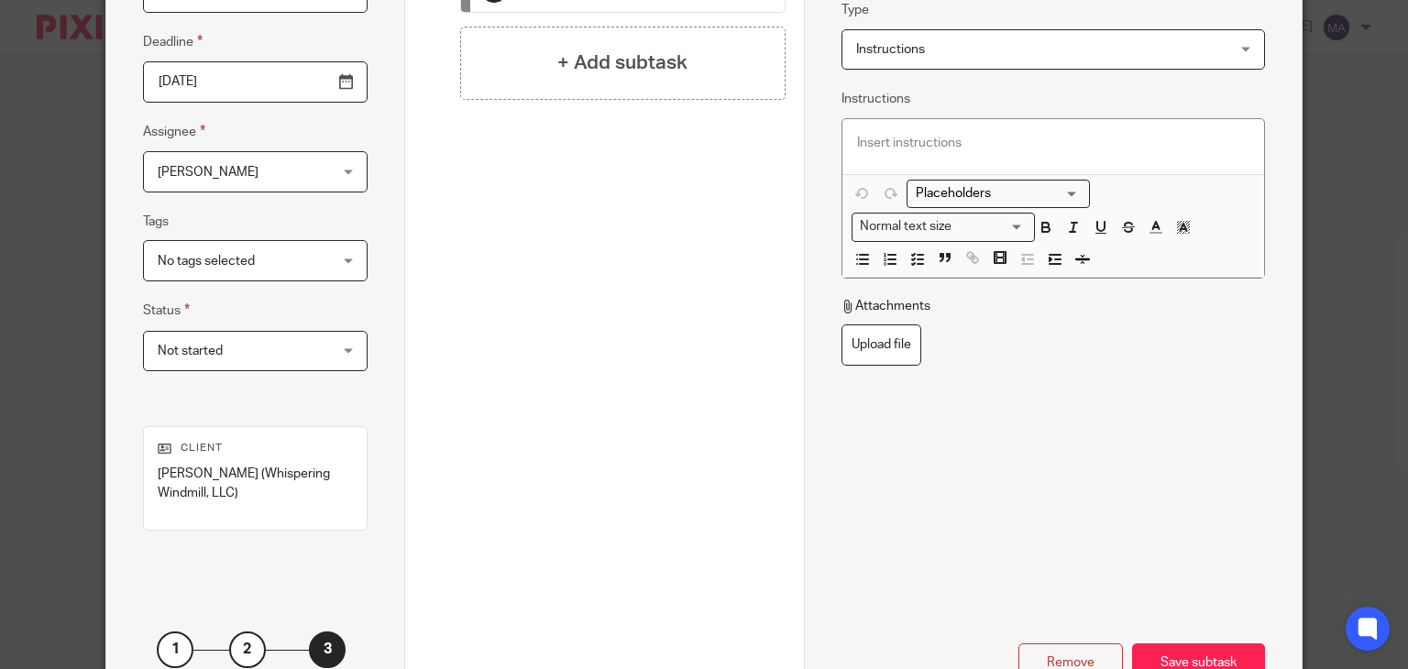
scroll to position [0, 0]
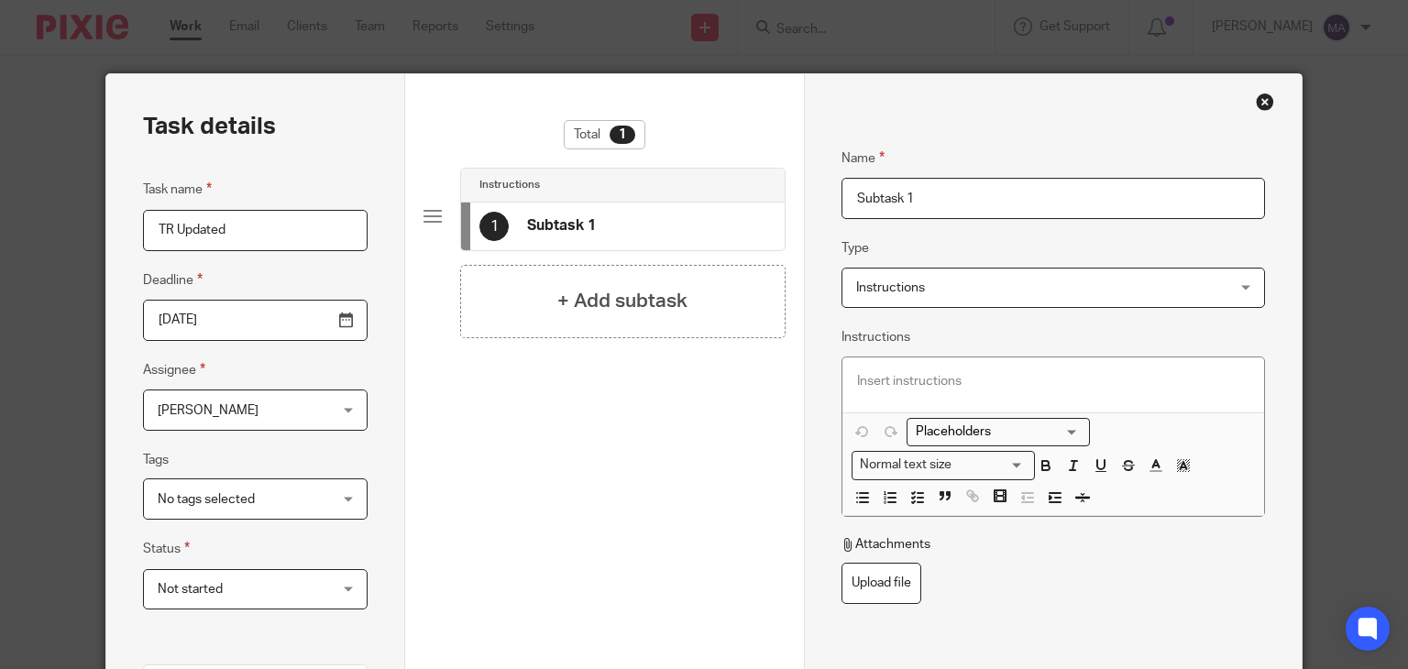
drag, startPoint x: 937, startPoint y: 194, endPoint x: 784, endPoint y: 199, distance: 153.2
click at [784, 199] on div "Task details Task name TR Updated Deadline 2025-08-12 Assignee Rahil Hamirani R…" at bounding box center [703, 520] width 1195 height 893
type input "Review after update"
click at [1063, 397] on div at bounding box center [1053, 385] width 422 height 55
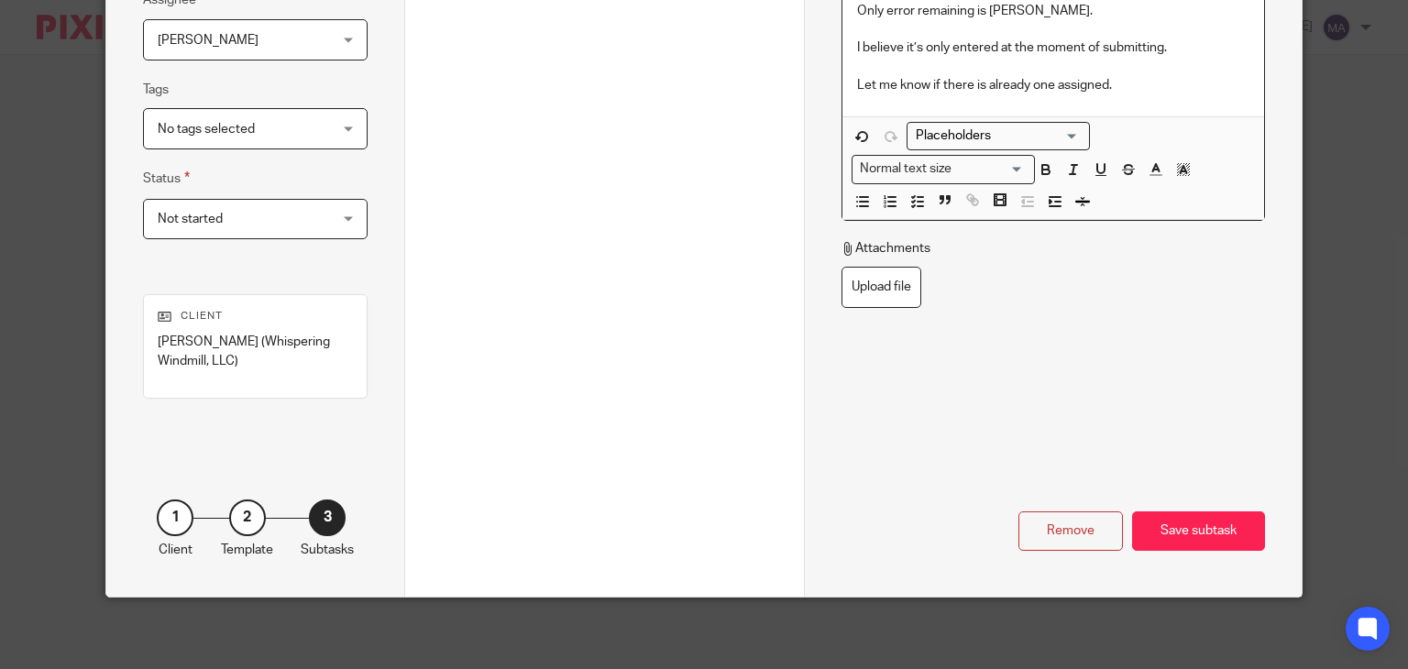
scroll to position [370, 0]
click at [1153, 524] on div "Save subtask" at bounding box center [1198, 531] width 133 height 39
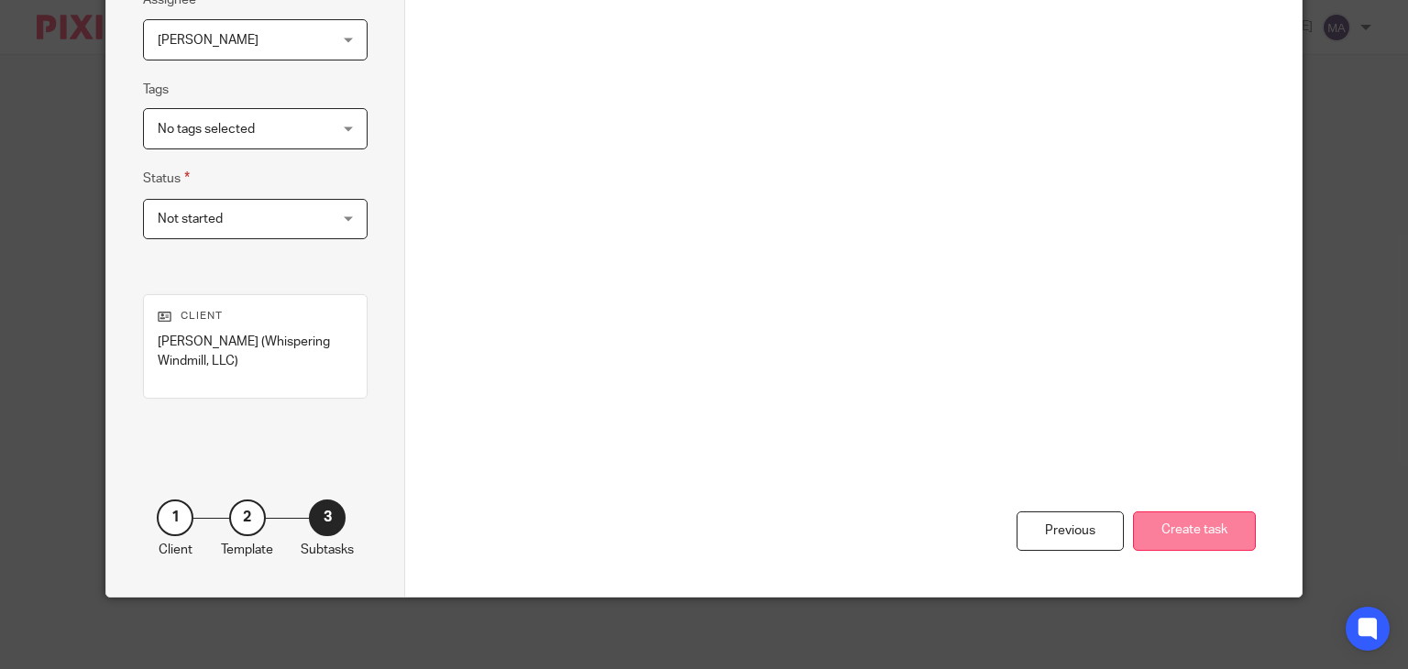
click at [1162, 532] on button "Create task" at bounding box center [1194, 531] width 123 height 39
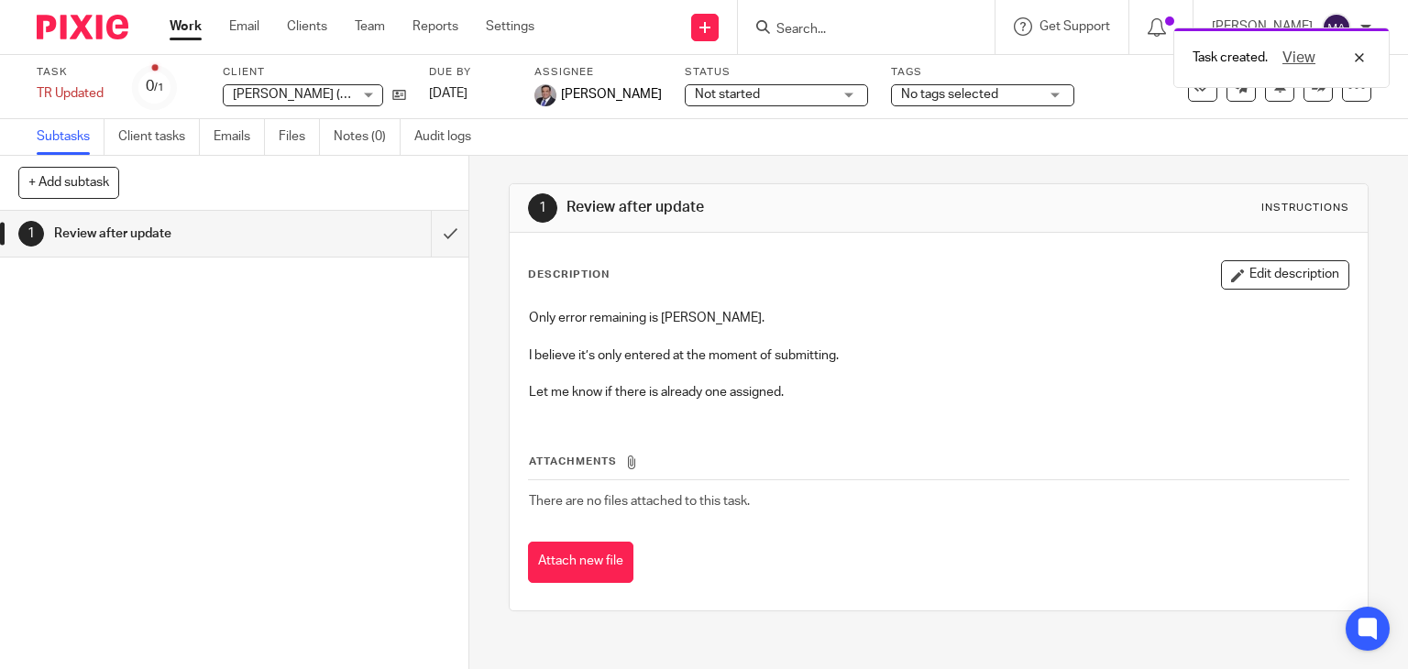
click at [183, 23] on link "Work" at bounding box center [186, 26] width 32 height 18
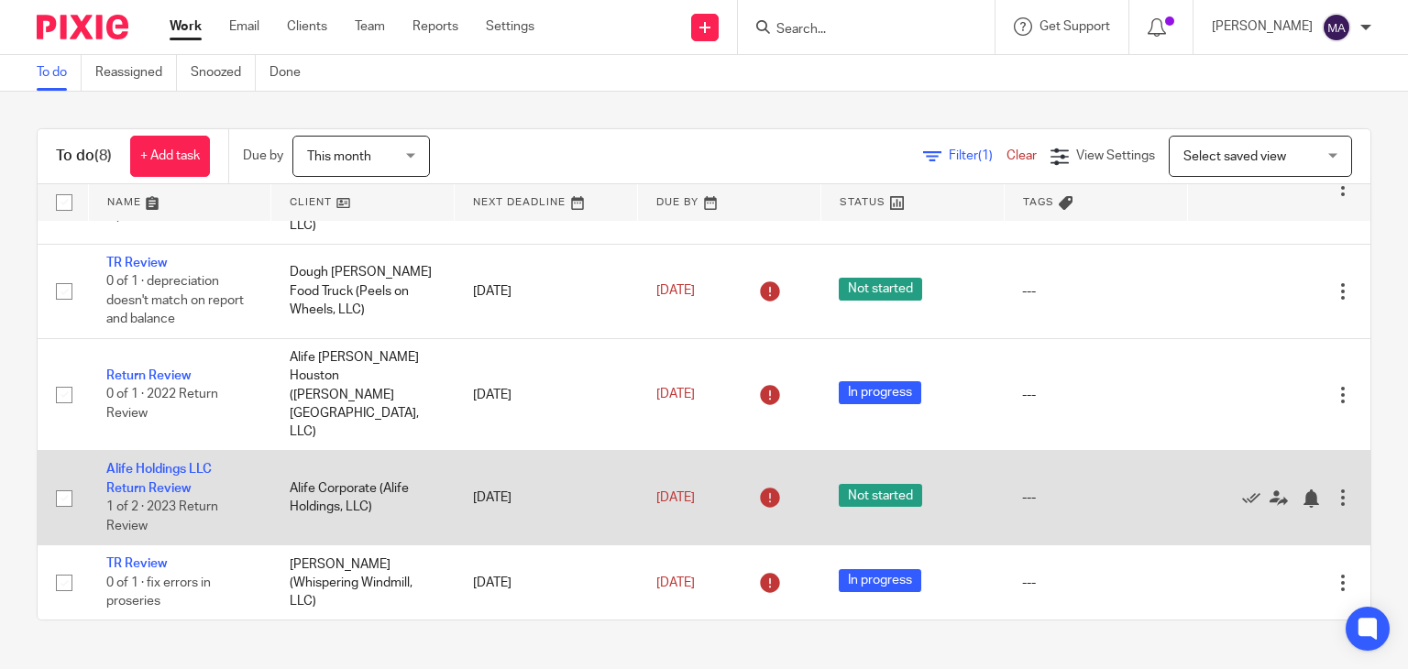
scroll to position [275, 0]
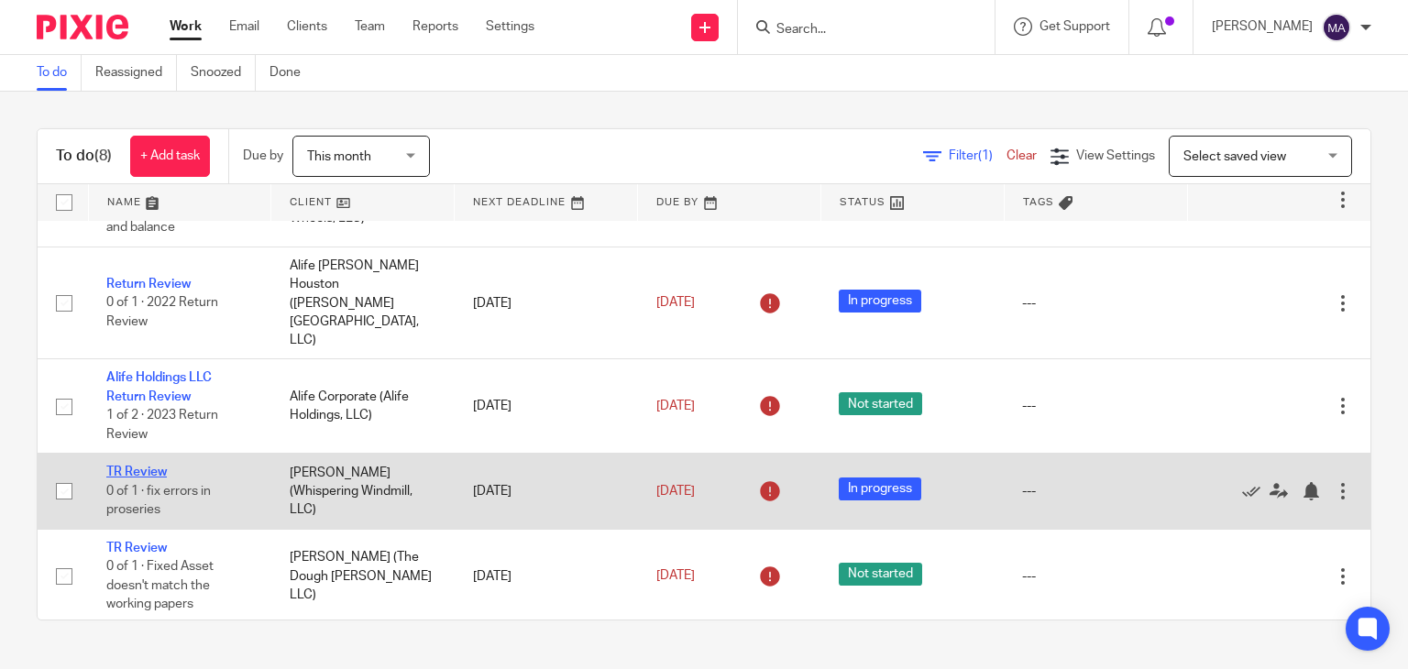
click at [150, 466] on link "TR Review" at bounding box center [136, 472] width 61 height 13
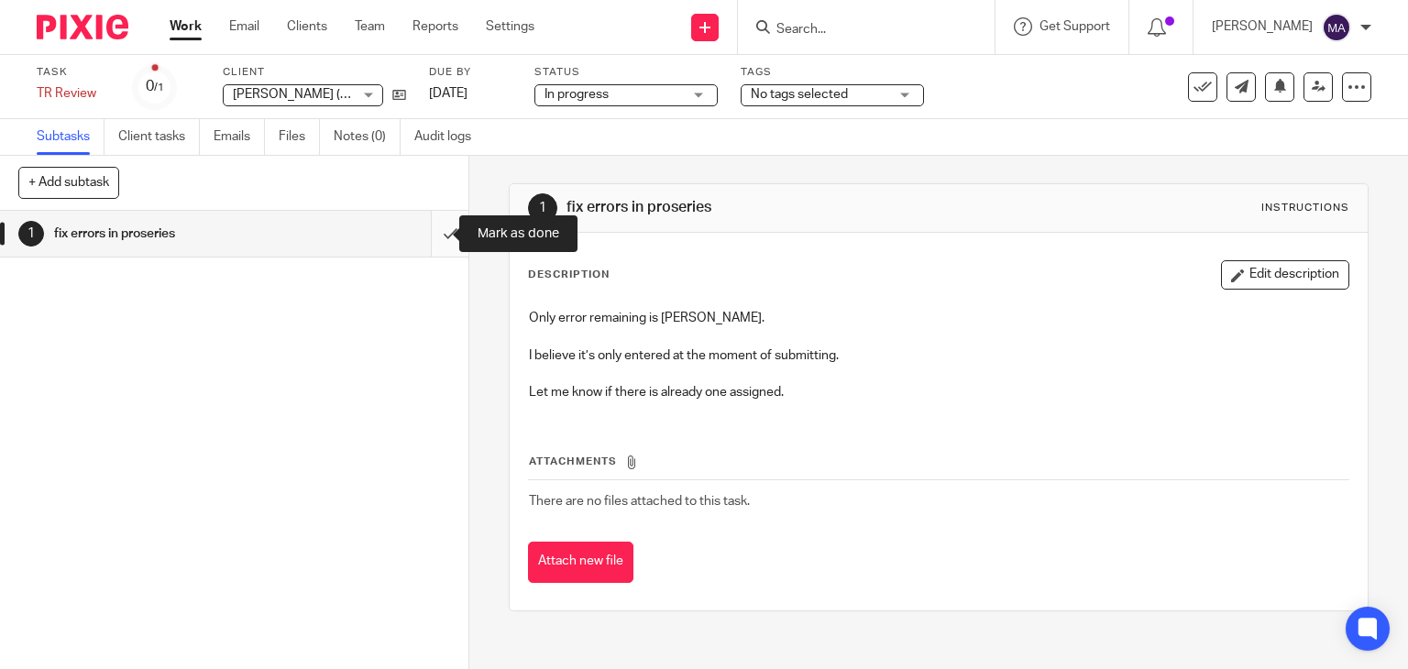
click at [426, 231] on input "submit" at bounding box center [234, 234] width 468 height 46
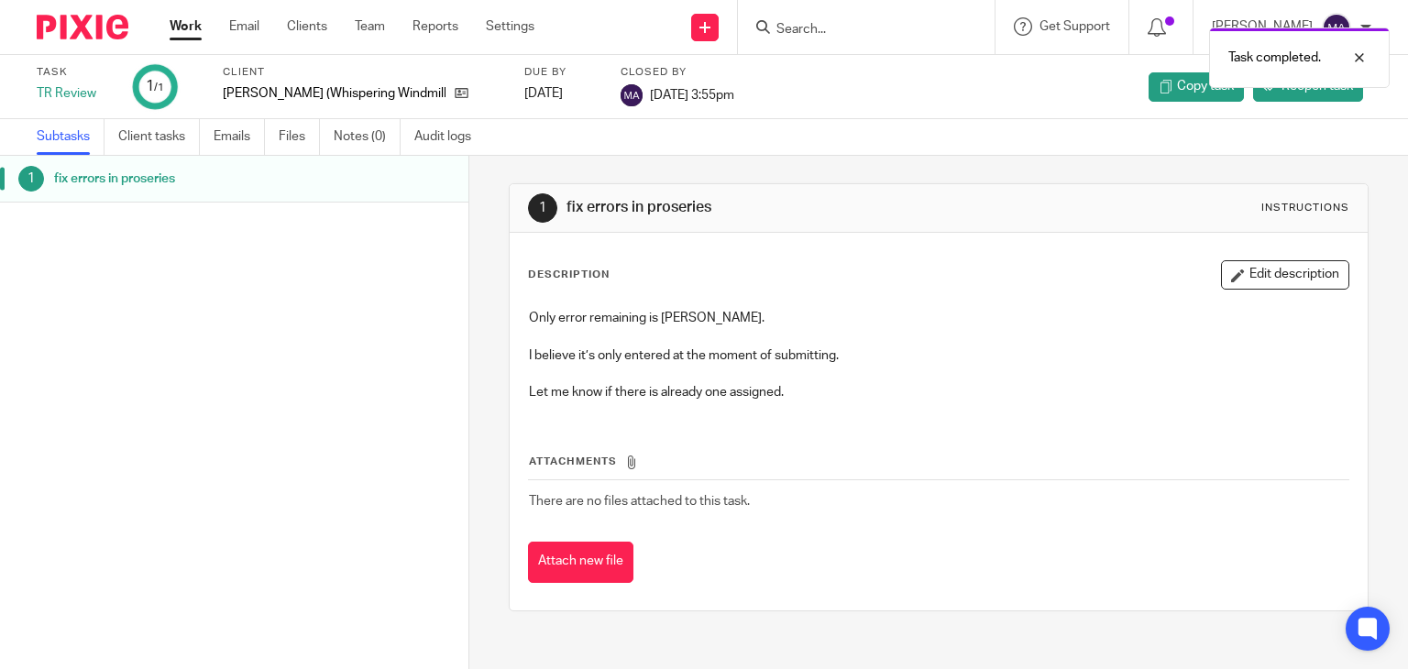
click at [186, 23] on link "Work" at bounding box center [186, 26] width 32 height 18
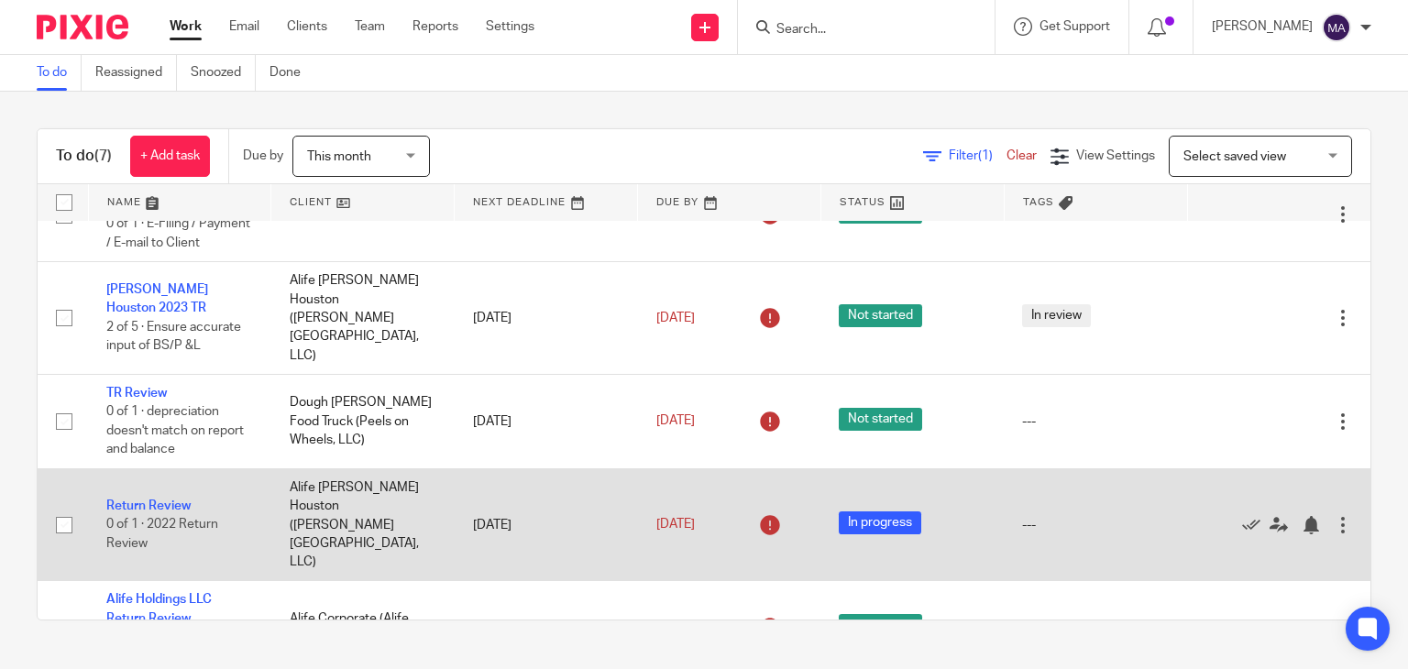
scroll to position [36, 0]
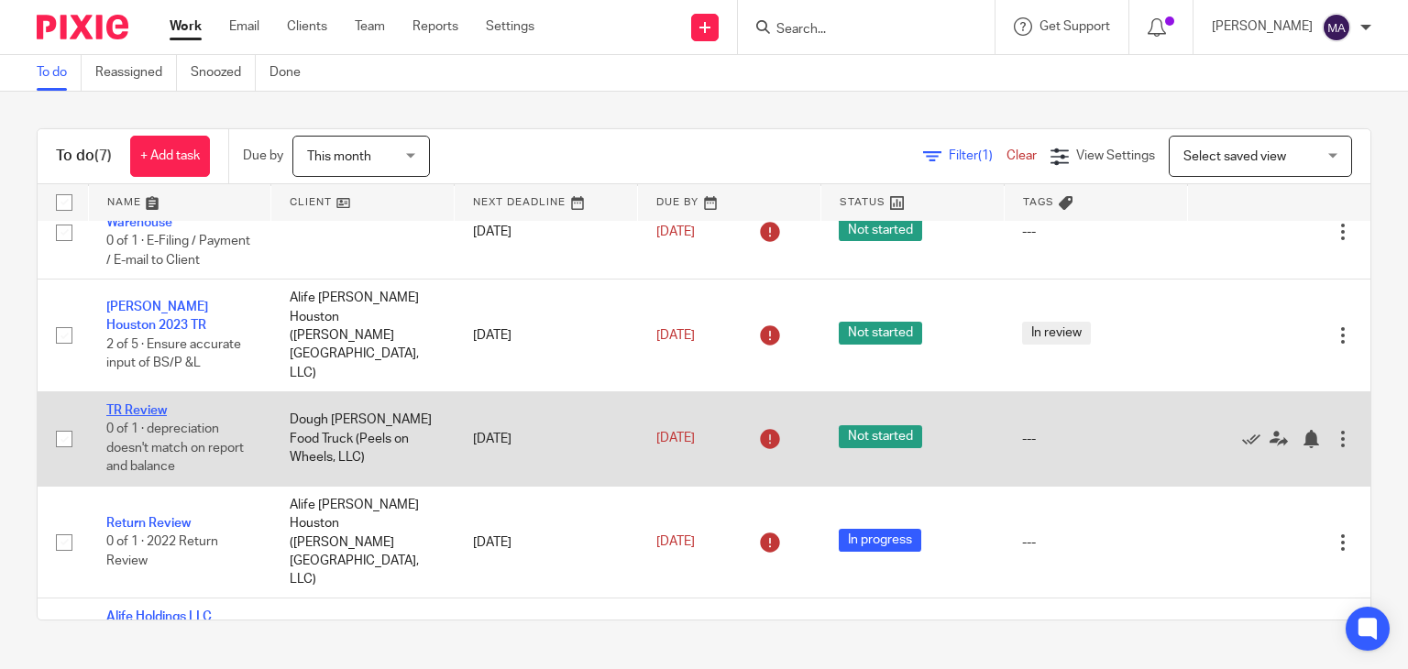
click at [148, 404] on link "TR Review" at bounding box center [136, 410] width 61 height 13
